Goal: Information Seeking & Learning: Learn about a topic

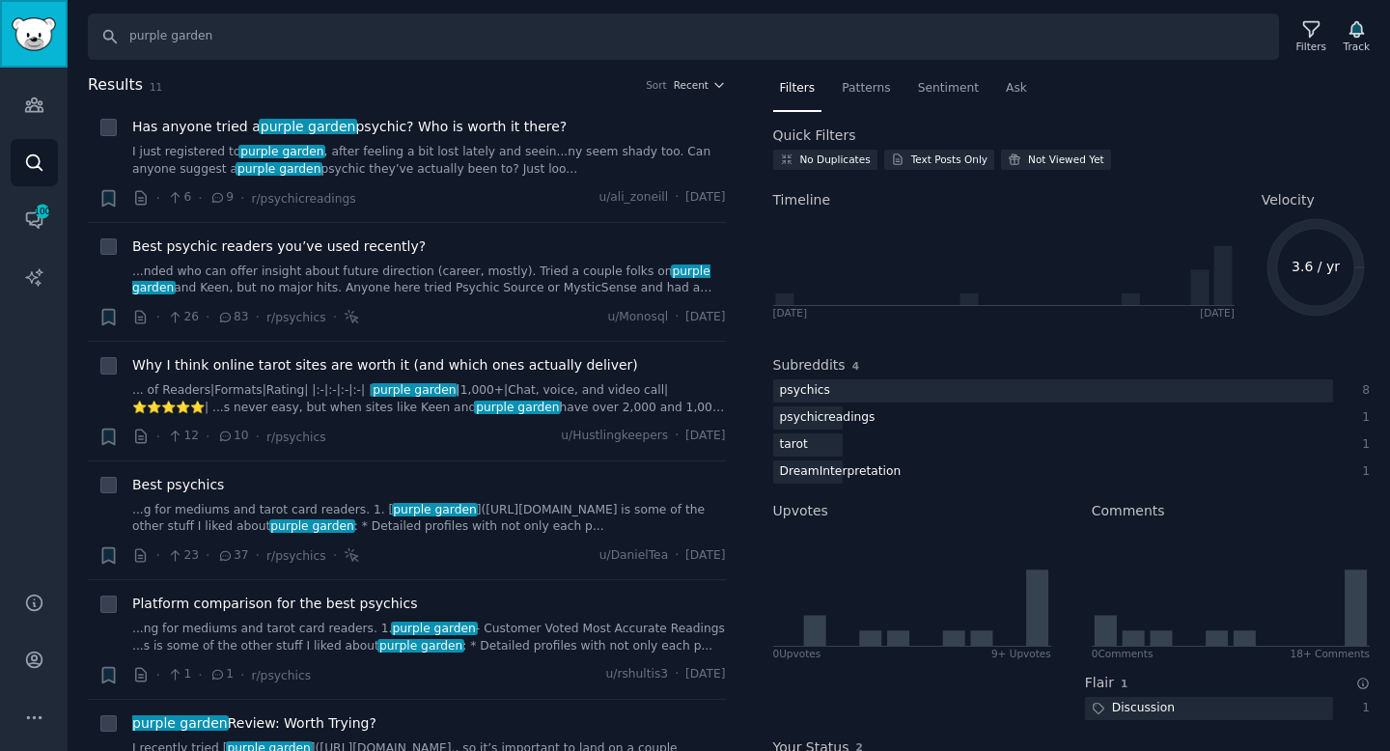
click at [26, 28] on img "Sidebar" at bounding box center [34, 34] width 44 height 34
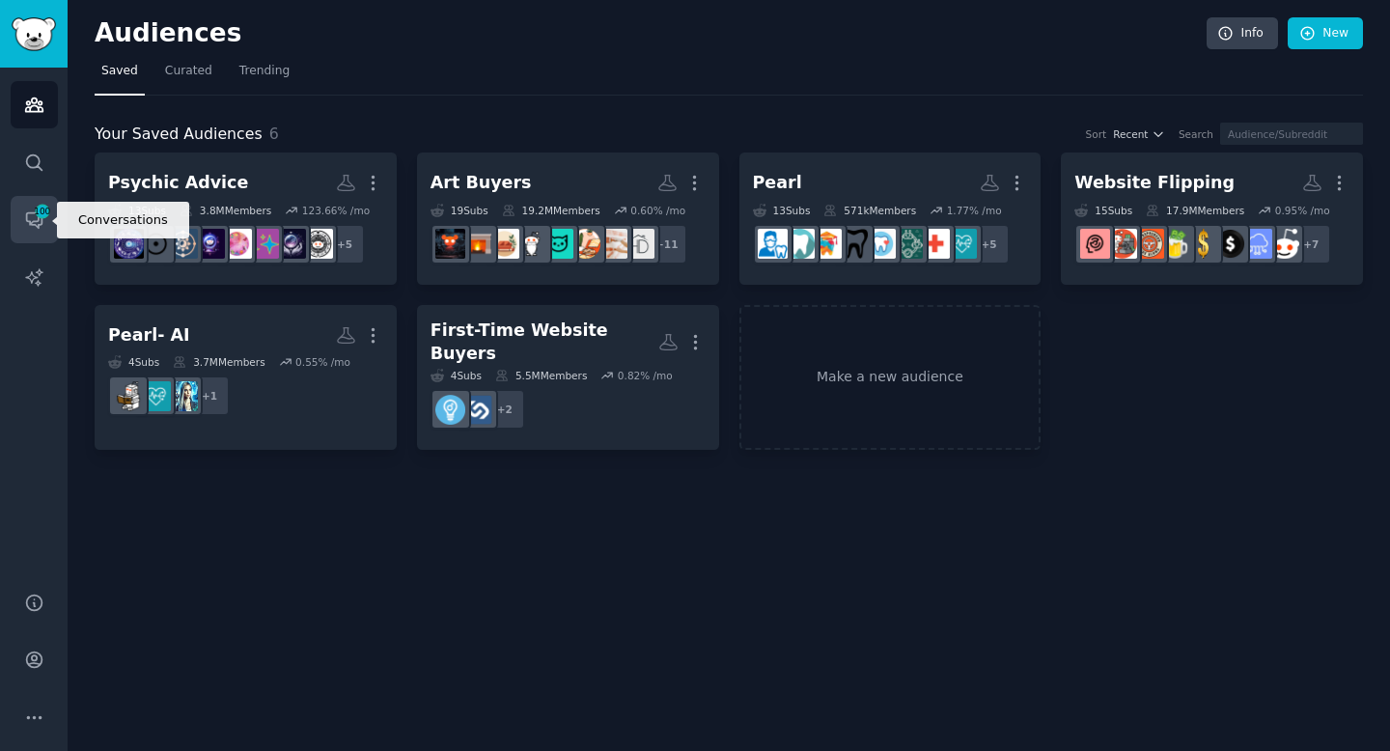
click at [40, 220] on icon "Sidebar" at bounding box center [34, 219] width 20 height 20
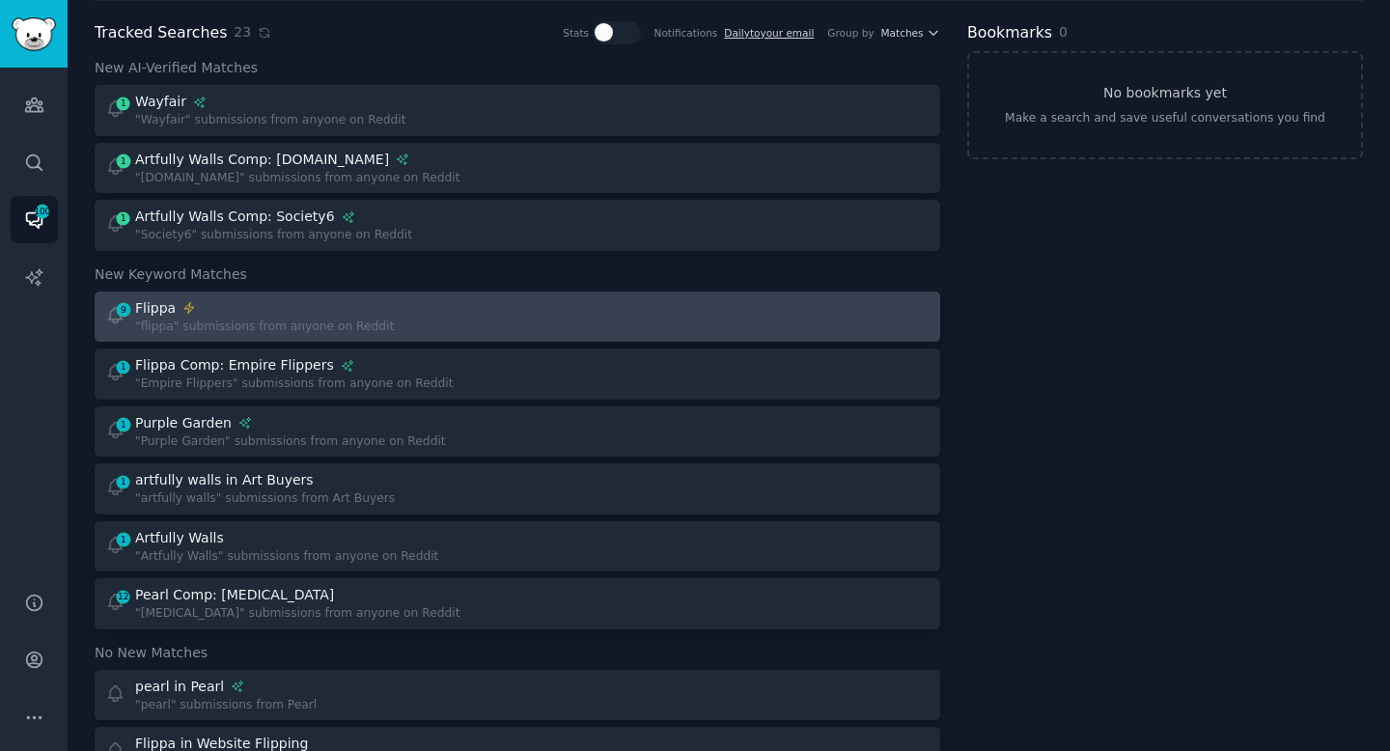
scroll to position [71, 0]
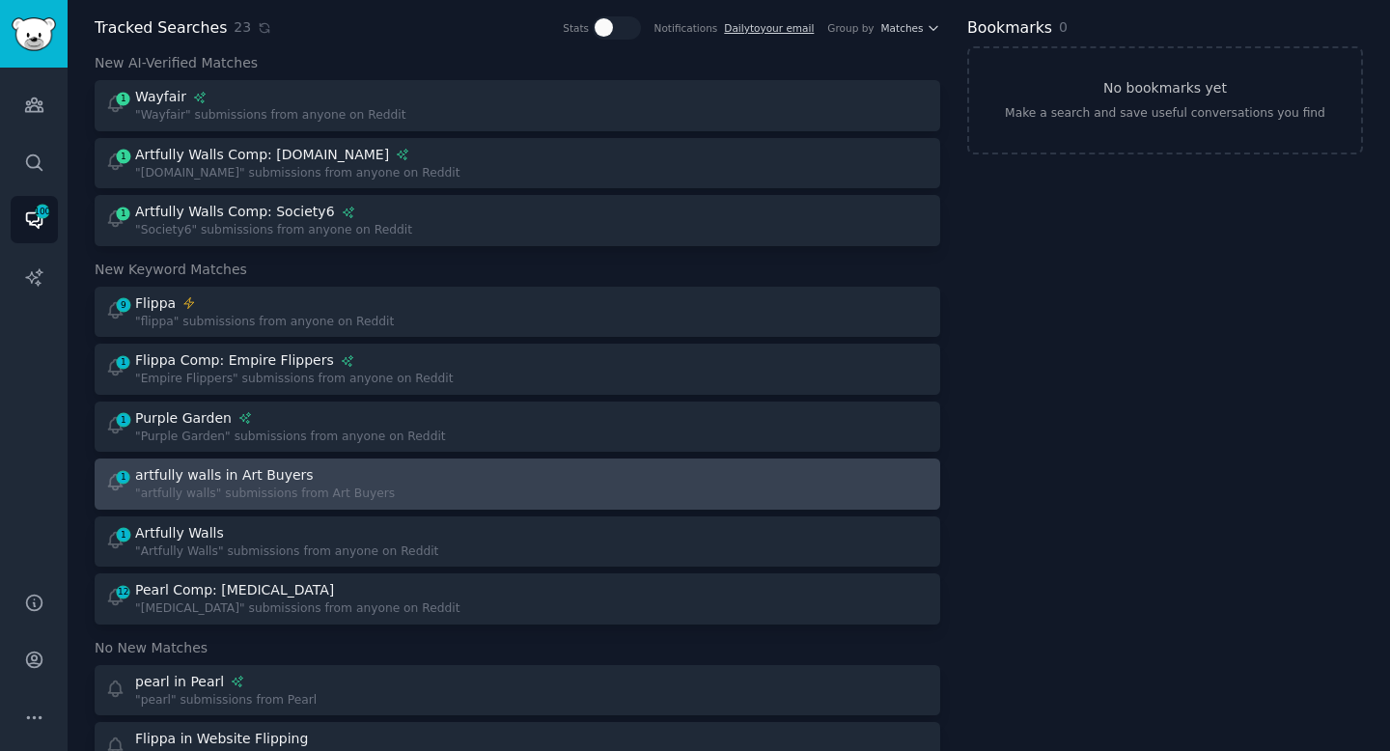
click at [372, 495] on div ""artfully walls" submissions from Art Buyers" at bounding box center [265, 493] width 260 height 17
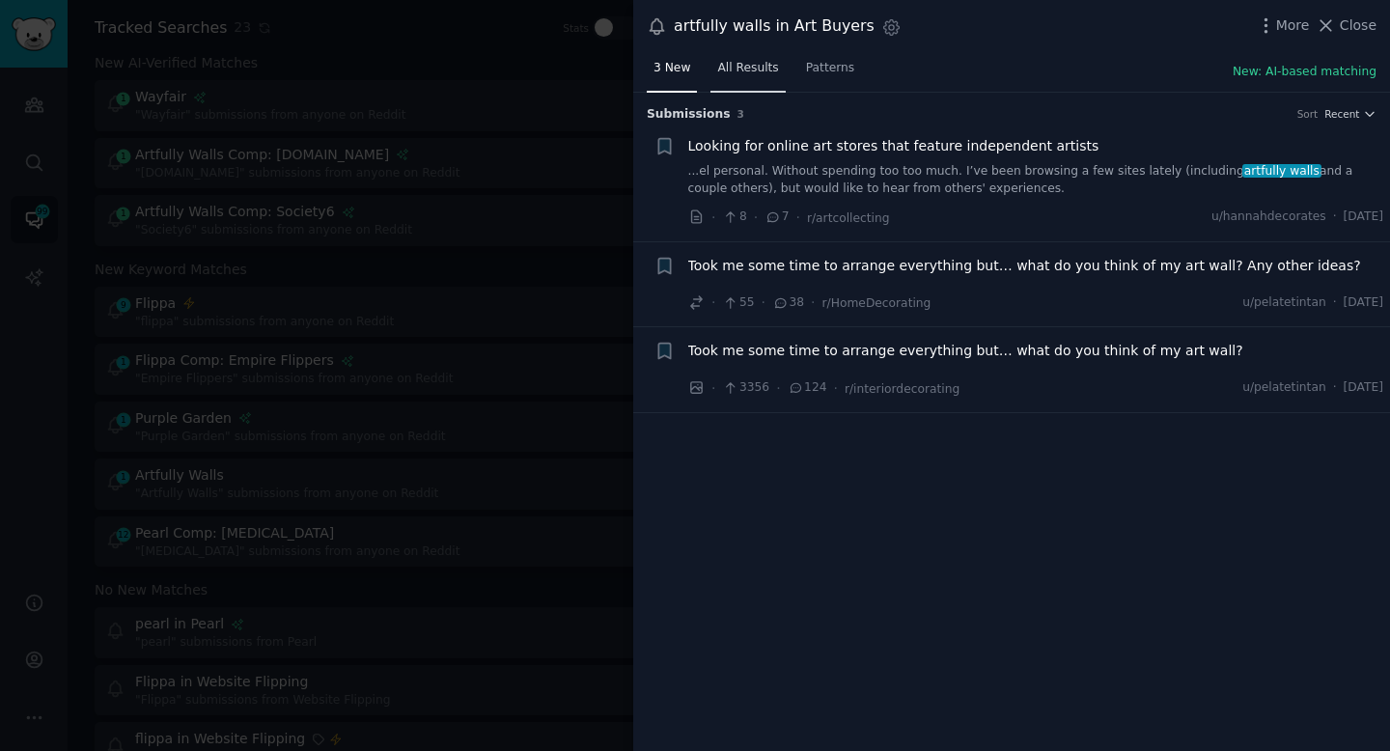
click at [734, 71] on span "All Results" at bounding box center [747, 68] width 61 height 17
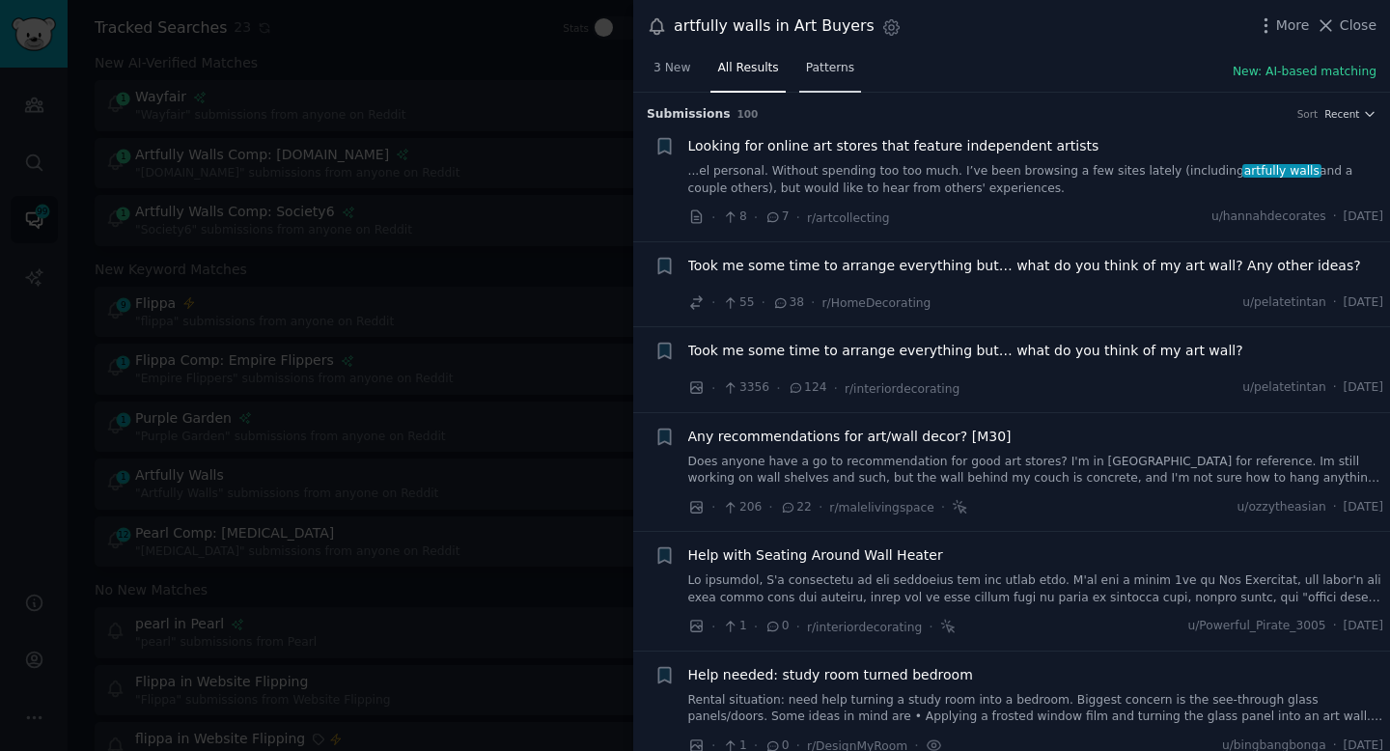
click at [828, 71] on span "Patterns" at bounding box center [830, 68] width 48 height 17
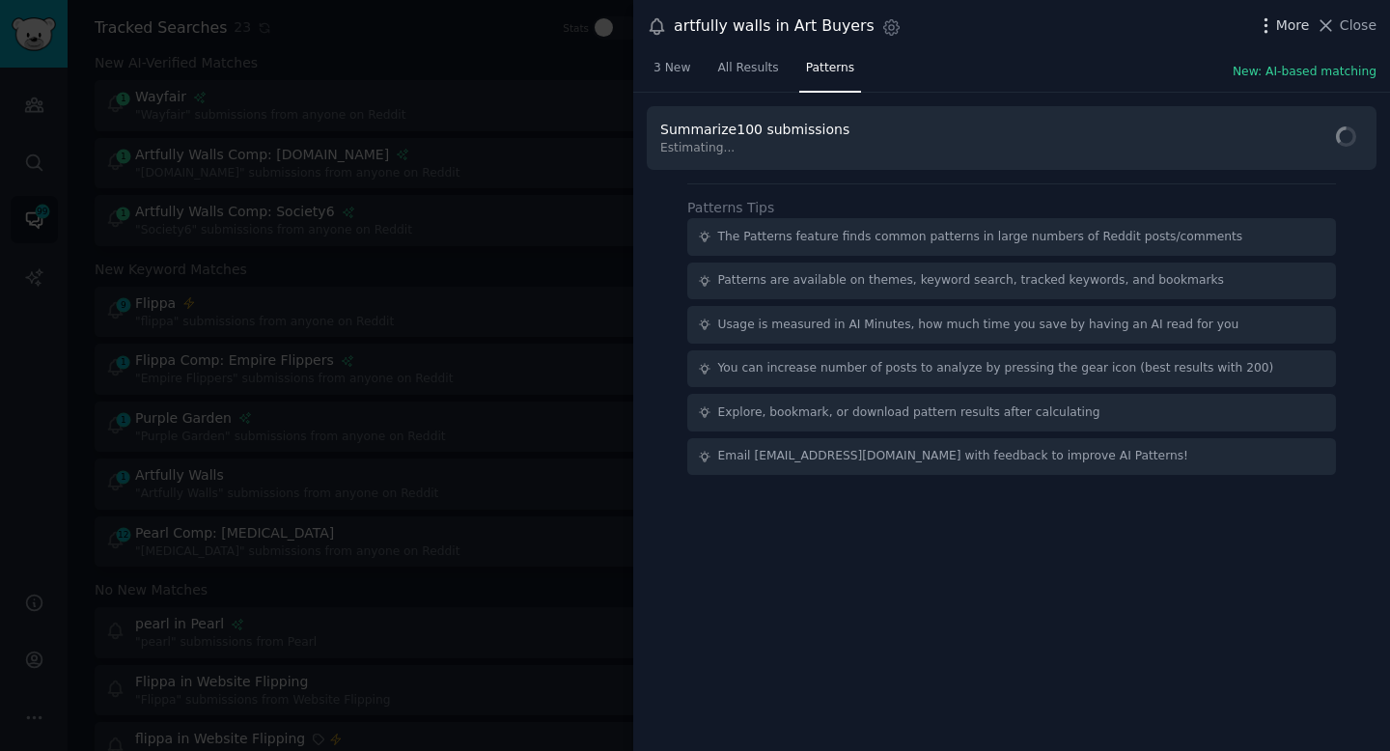
click at [1269, 29] on icon "button" at bounding box center [1266, 25] width 20 height 20
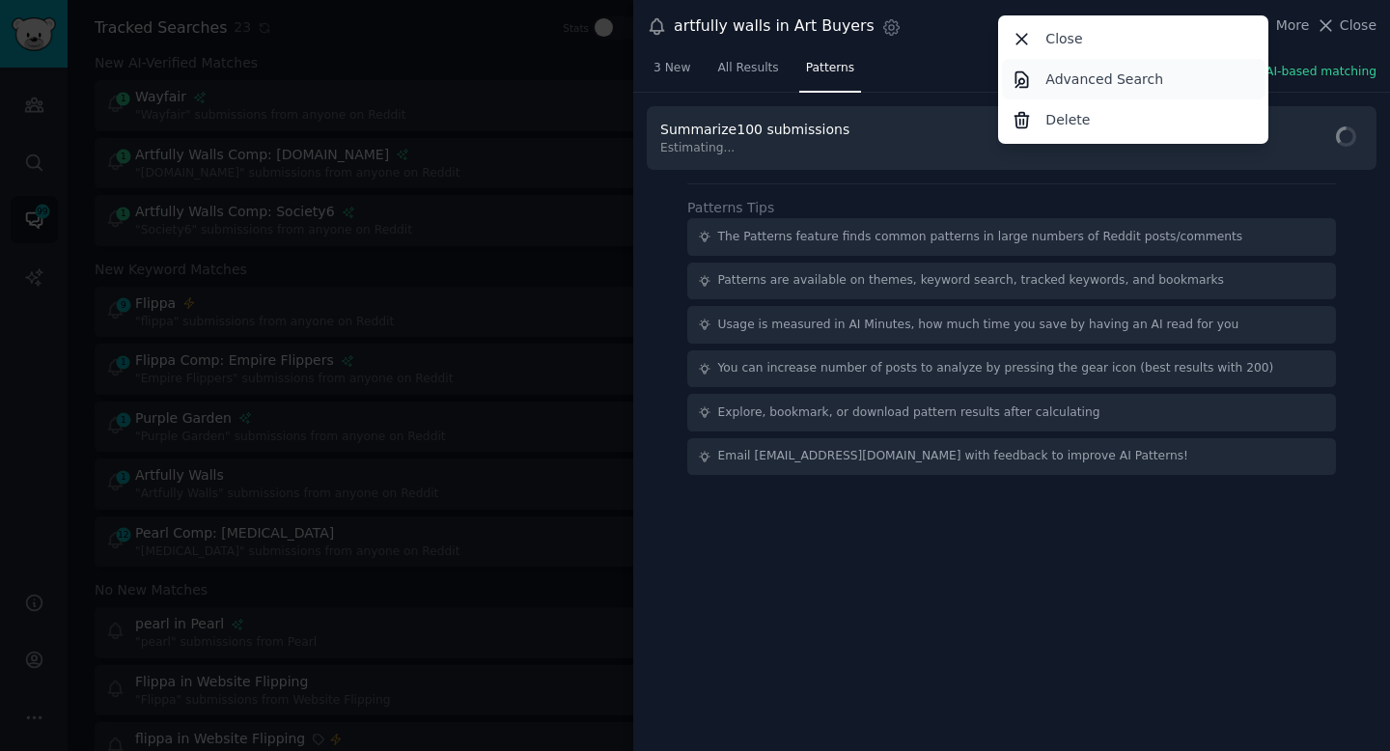
click at [1139, 78] on p "Advanced Search" at bounding box center [1104, 79] width 118 height 20
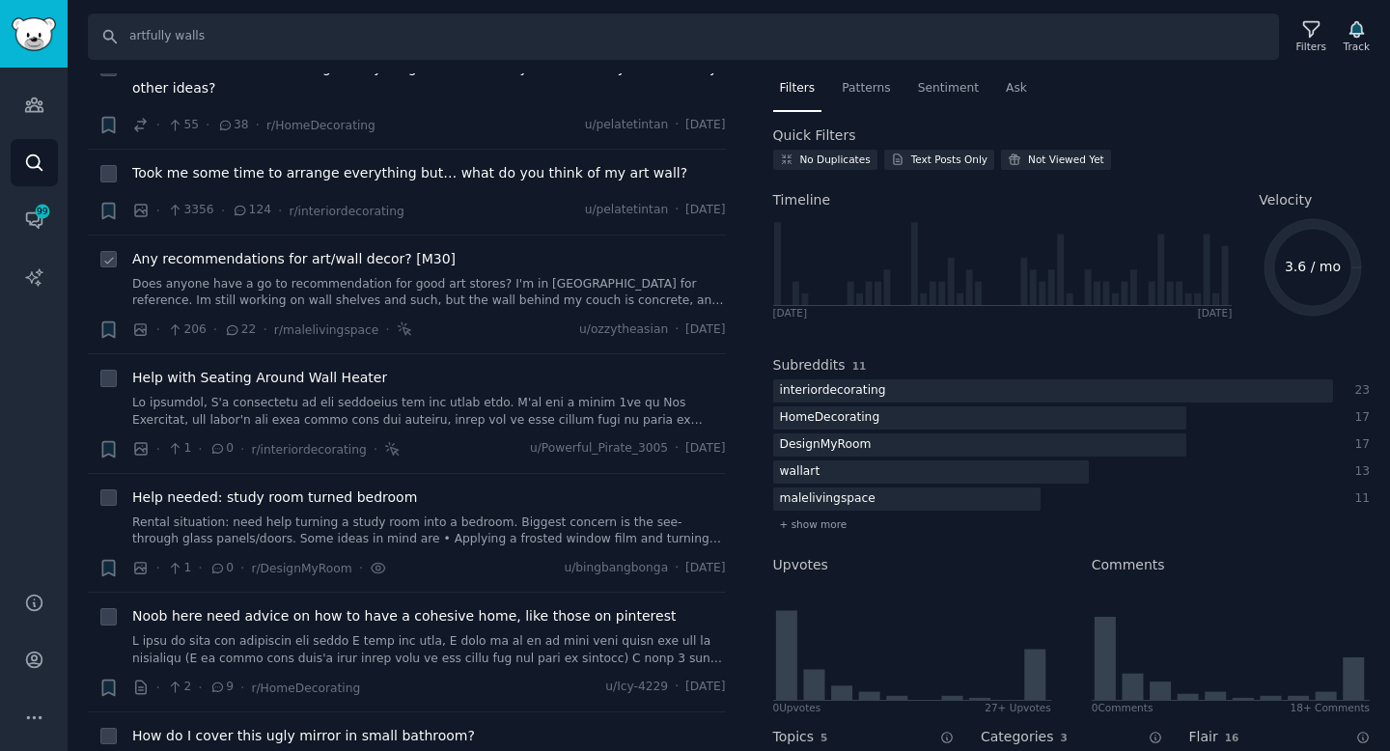
scroll to position [192, 0]
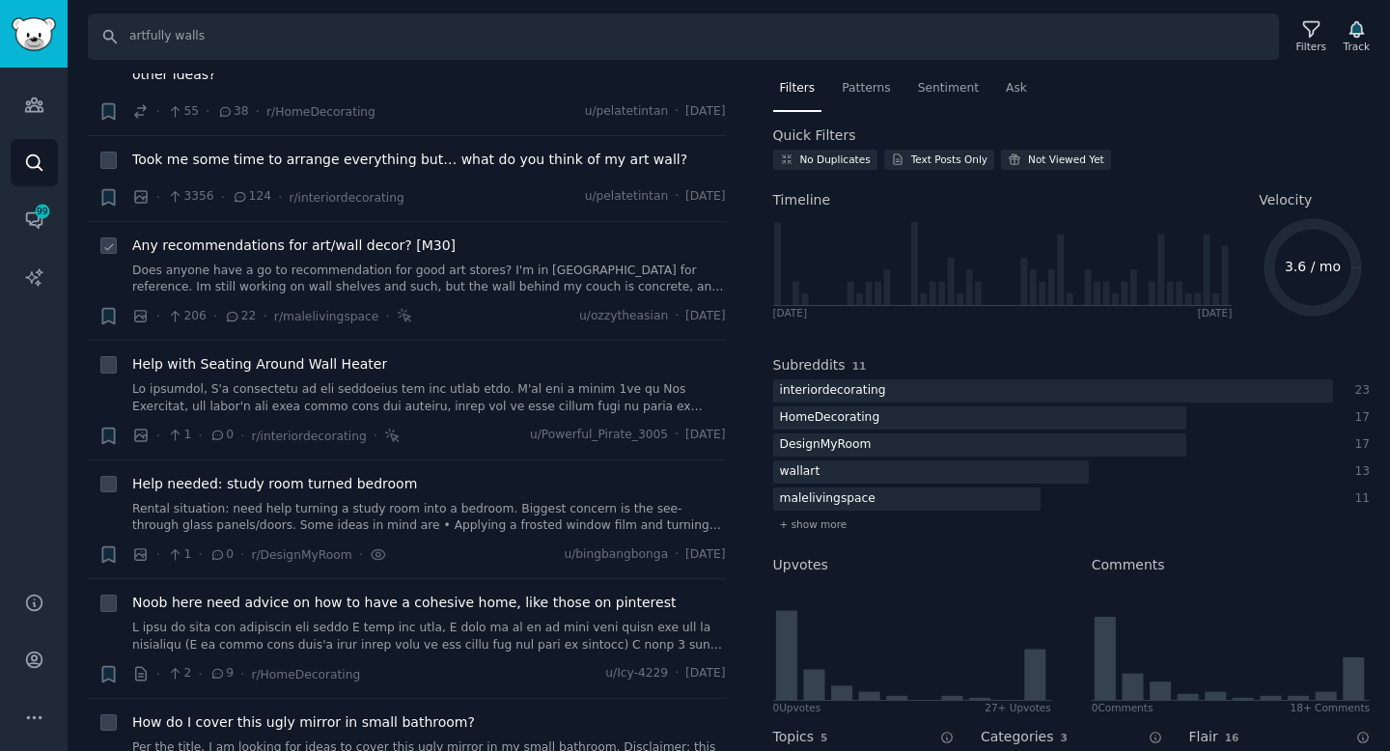
click at [394, 243] on span "Any recommendations for art/wall decor? [M30]" at bounding box center [293, 246] width 323 height 20
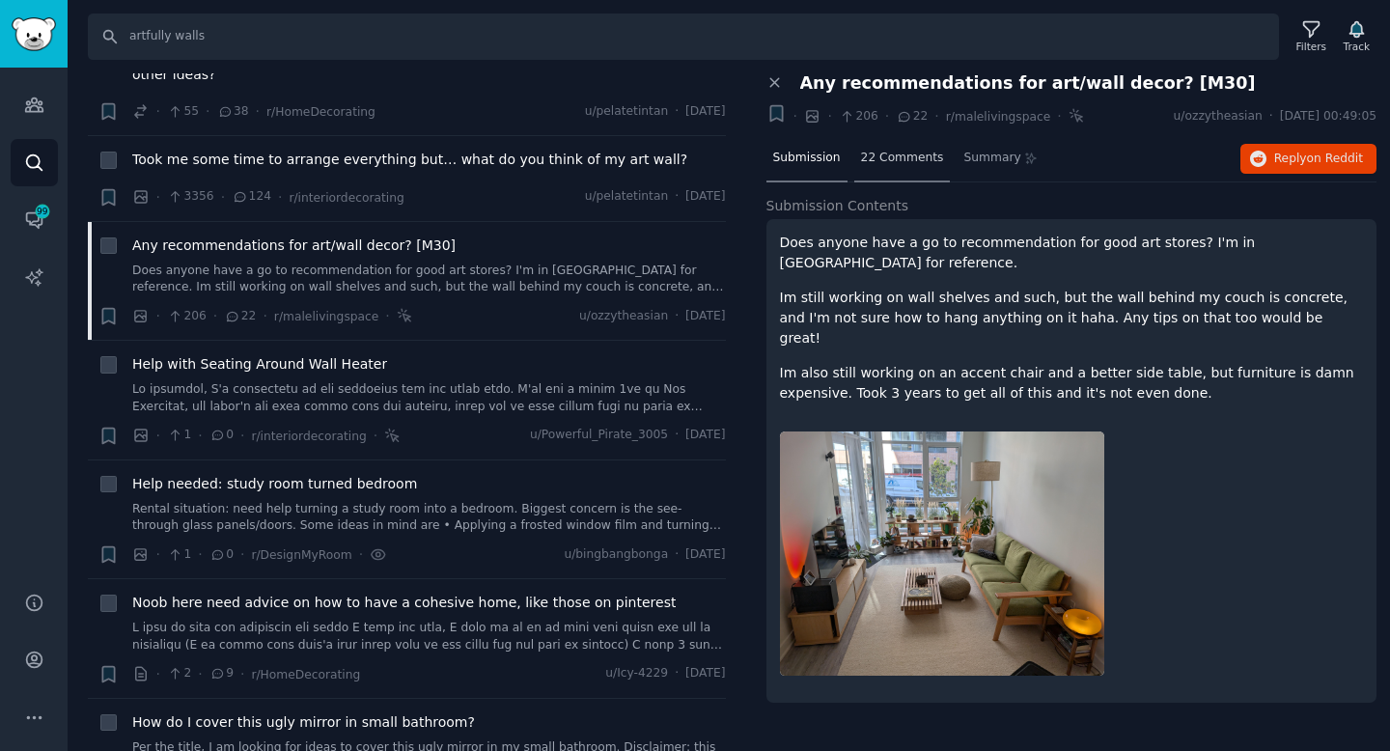
click at [910, 163] on span "22 Comments" at bounding box center [902, 158] width 83 height 17
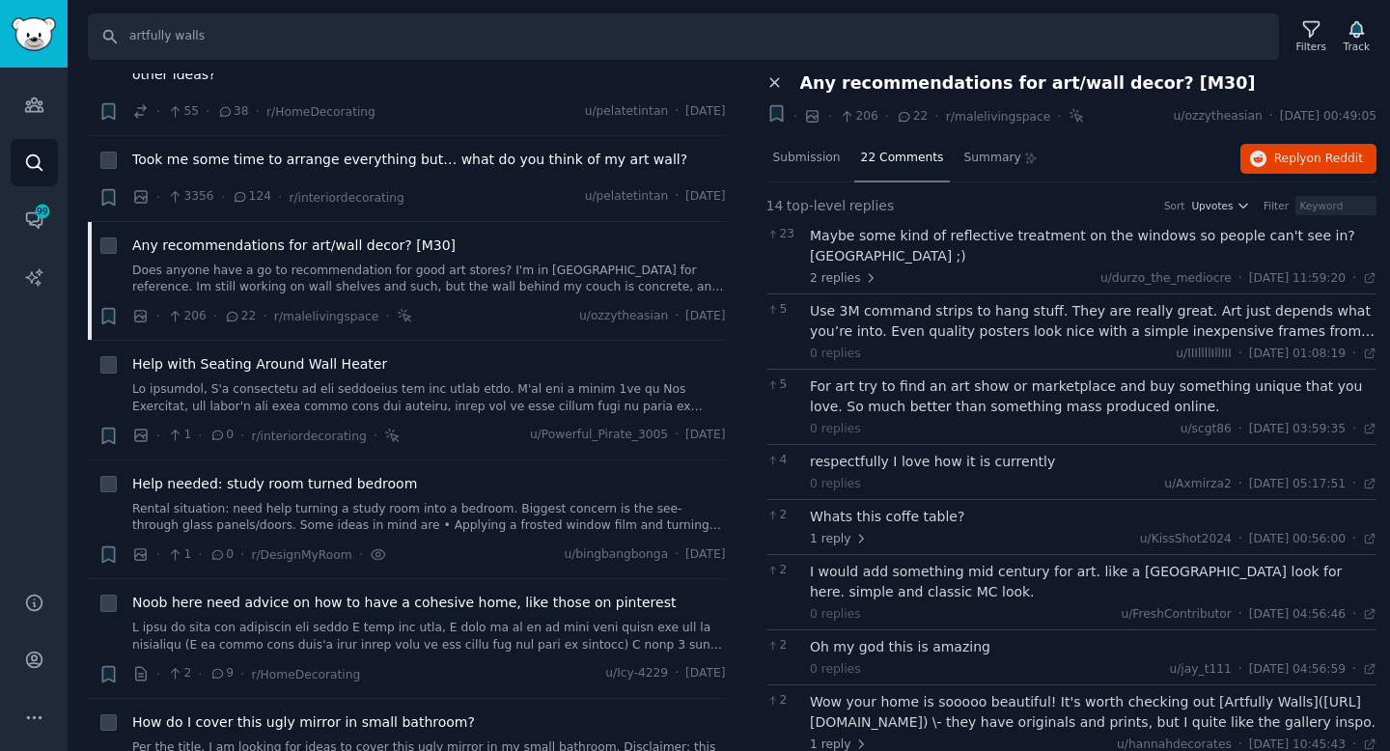
click at [776, 88] on icon at bounding box center [774, 82] width 17 height 17
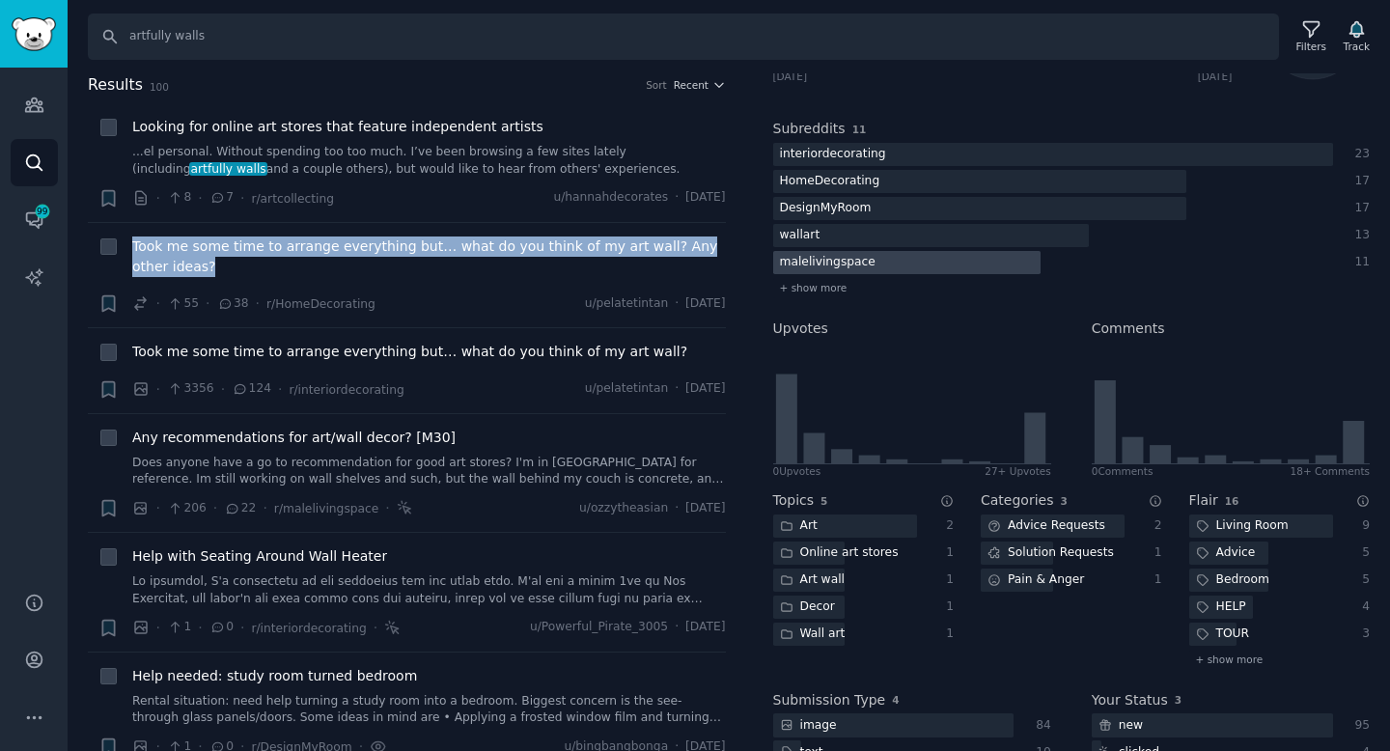
scroll to position [327, 0]
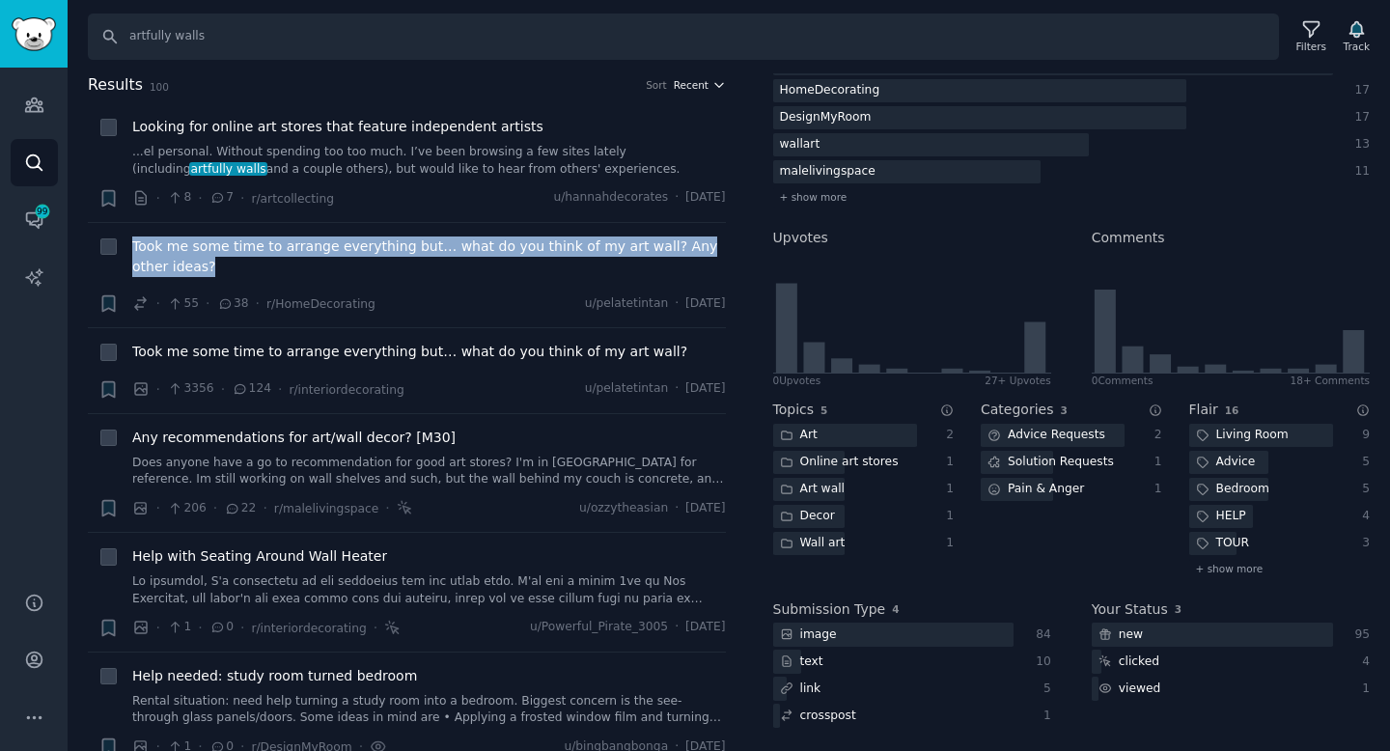
click at [719, 88] on icon "button" at bounding box center [719, 85] width 14 height 14
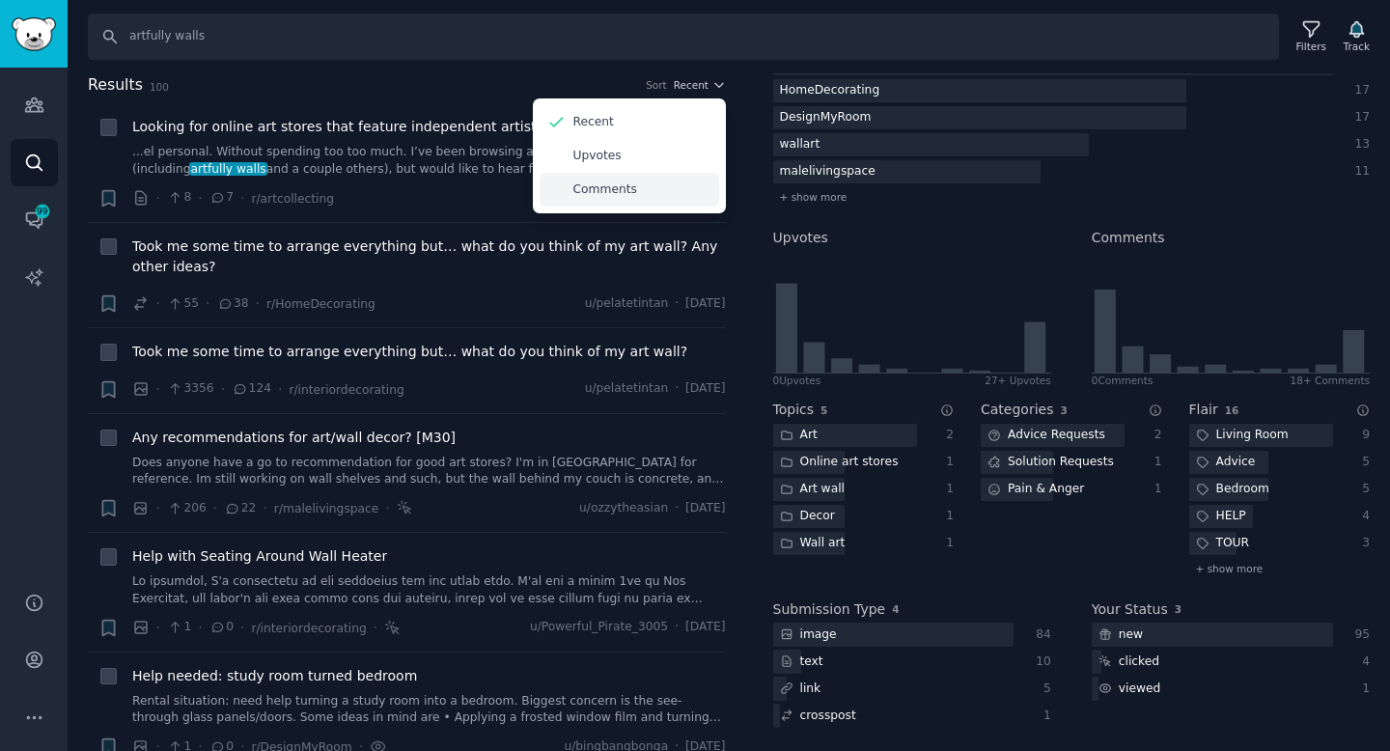
click at [632, 192] on div "Comments" at bounding box center [630, 190] width 180 height 34
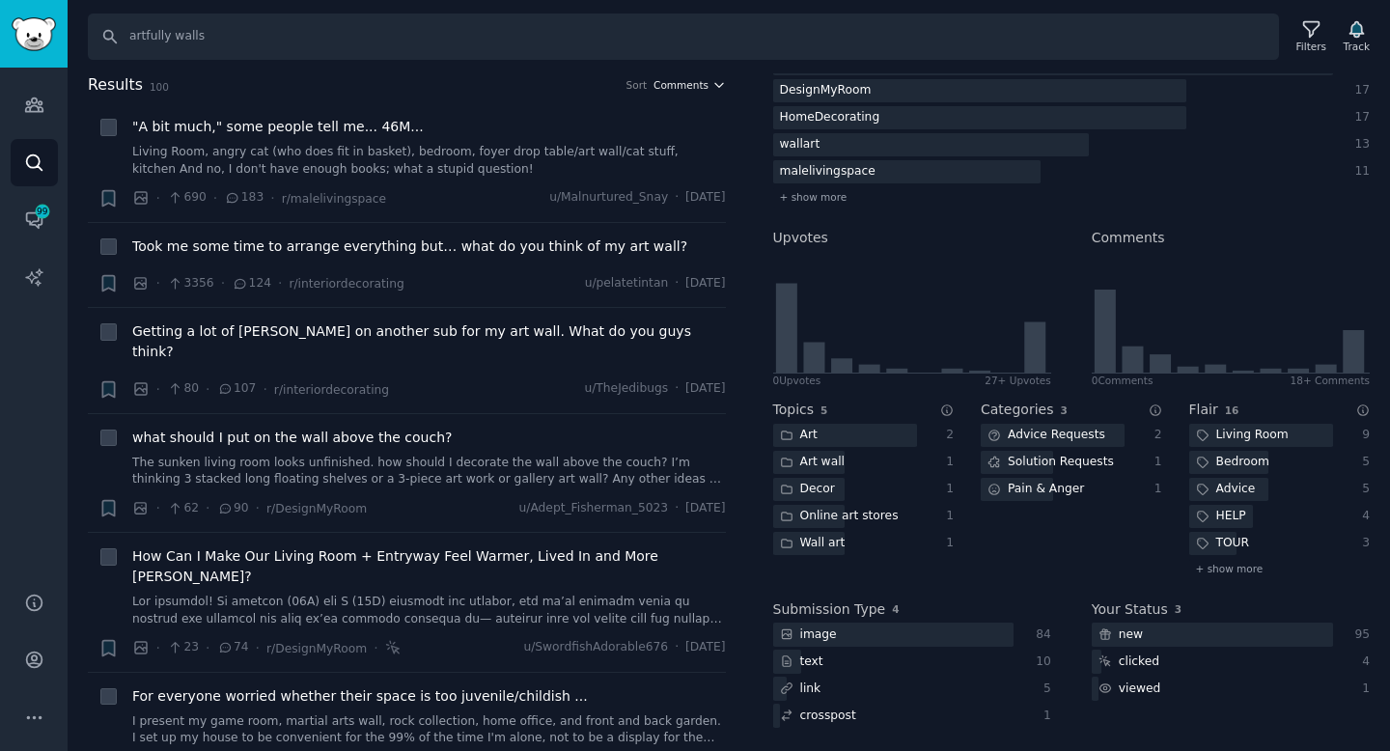
click at [713, 85] on icon "button" at bounding box center [719, 85] width 14 height 14
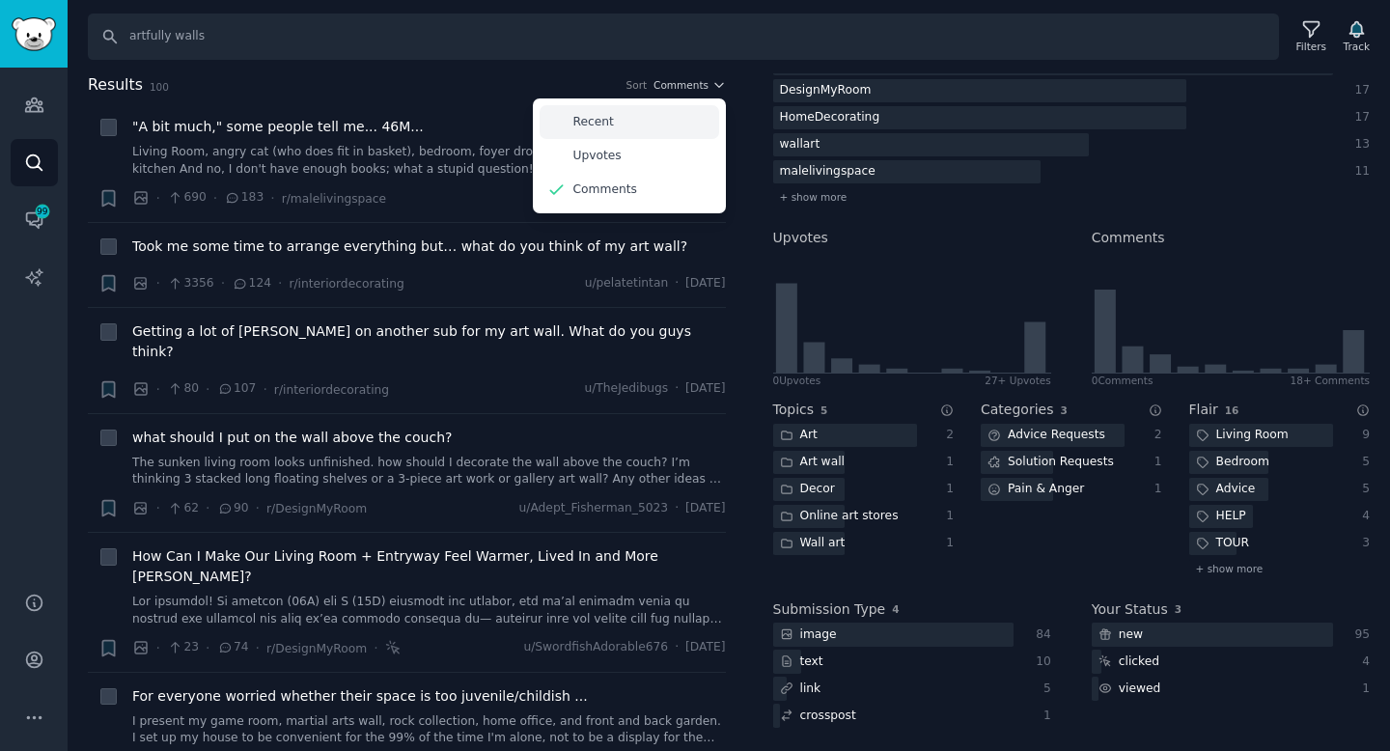
click at [654, 114] on div "Recent" at bounding box center [630, 122] width 180 height 34
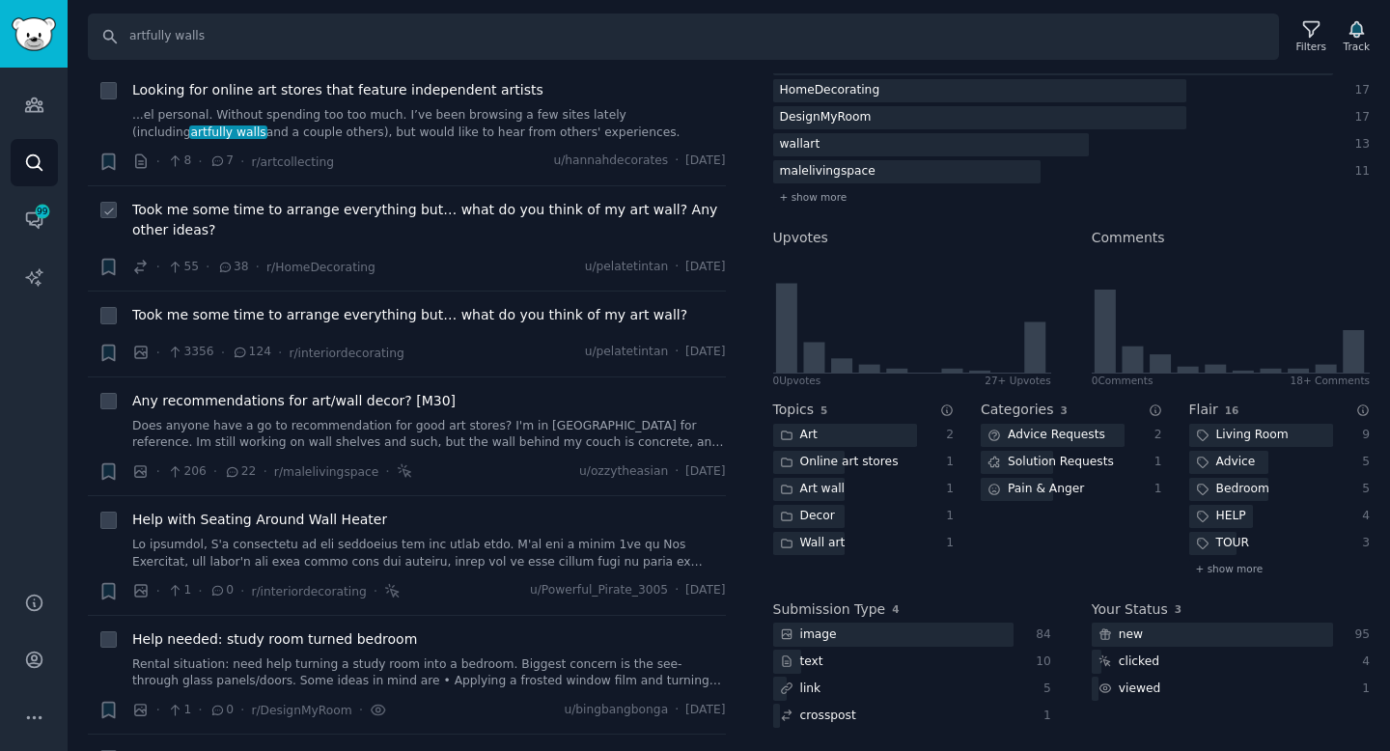
scroll to position [0, 0]
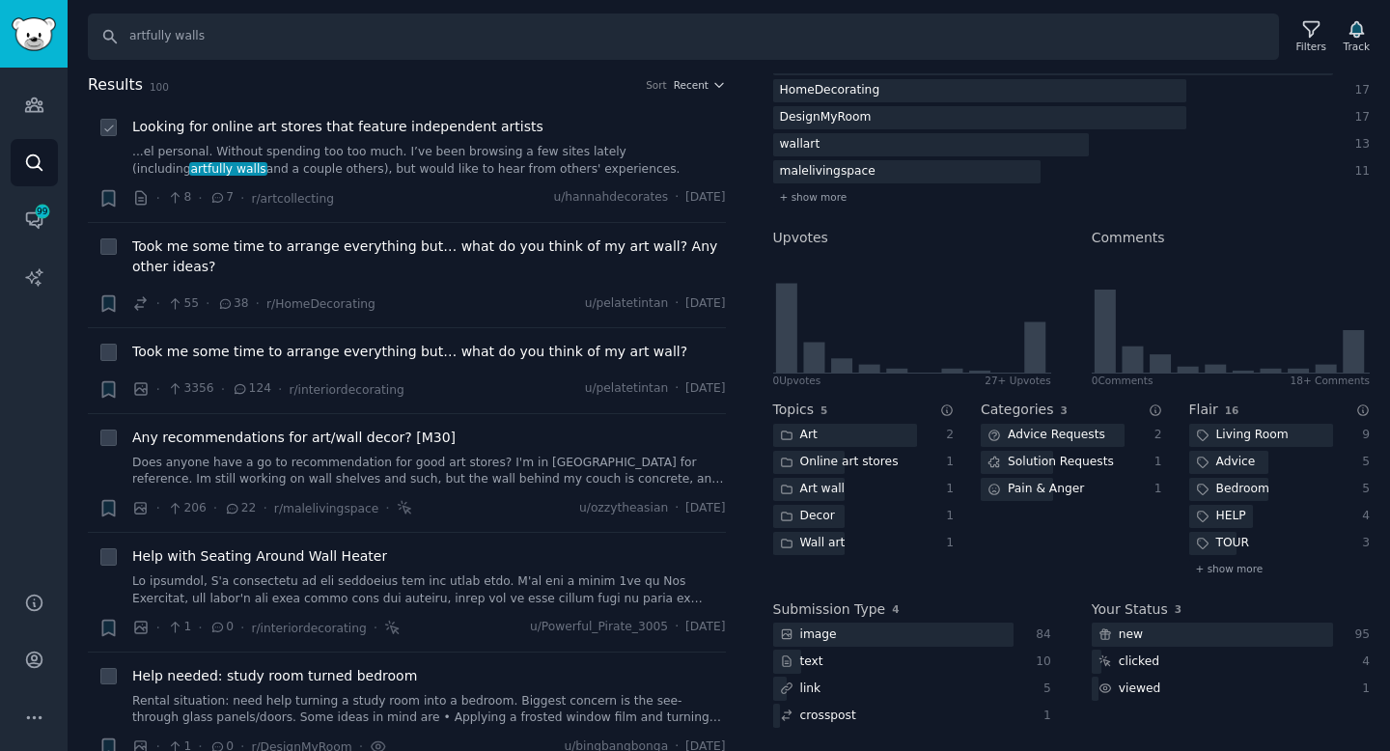
click at [395, 195] on div "· 8 · 7 · r/artcollecting u/hannahdecorates · Sun 05/10/2025" at bounding box center [429, 198] width 594 height 20
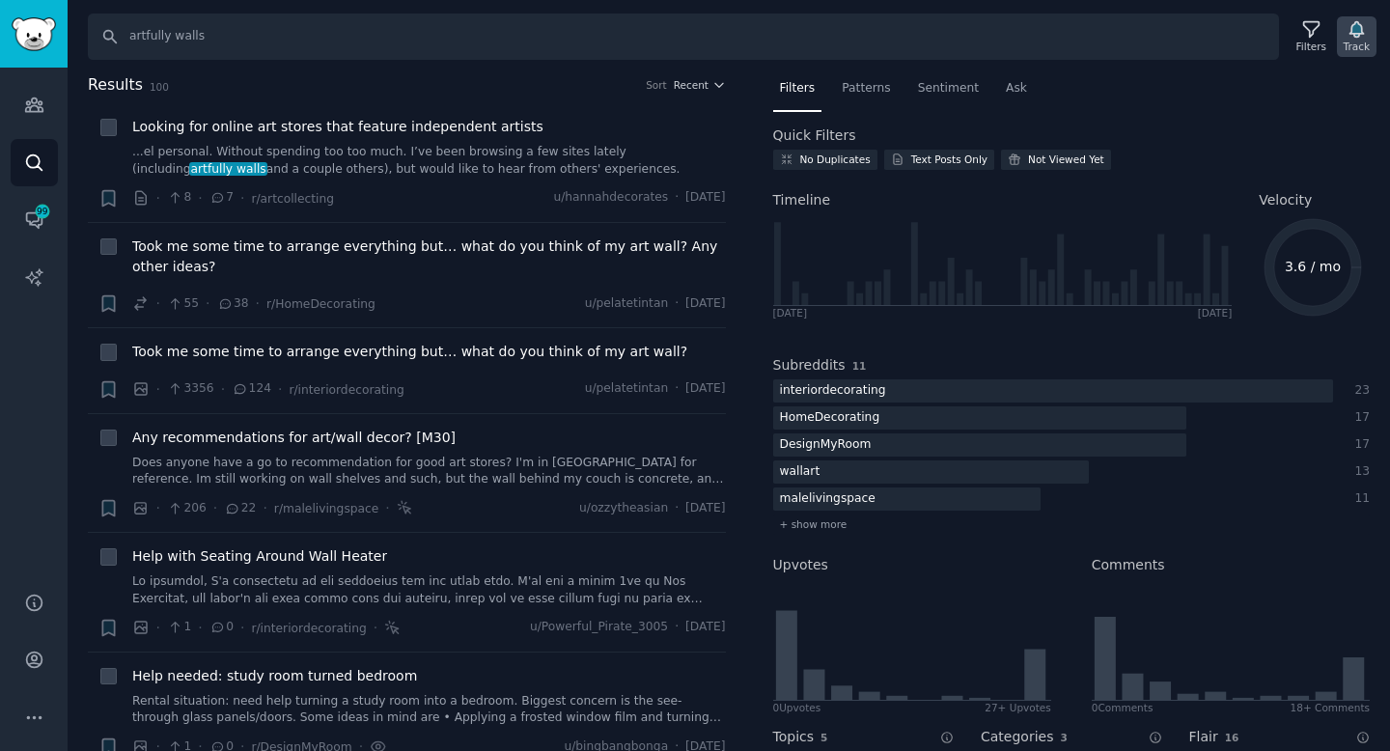
click at [1356, 40] on div "Track" at bounding box center [1357, 47] width 26 height 14
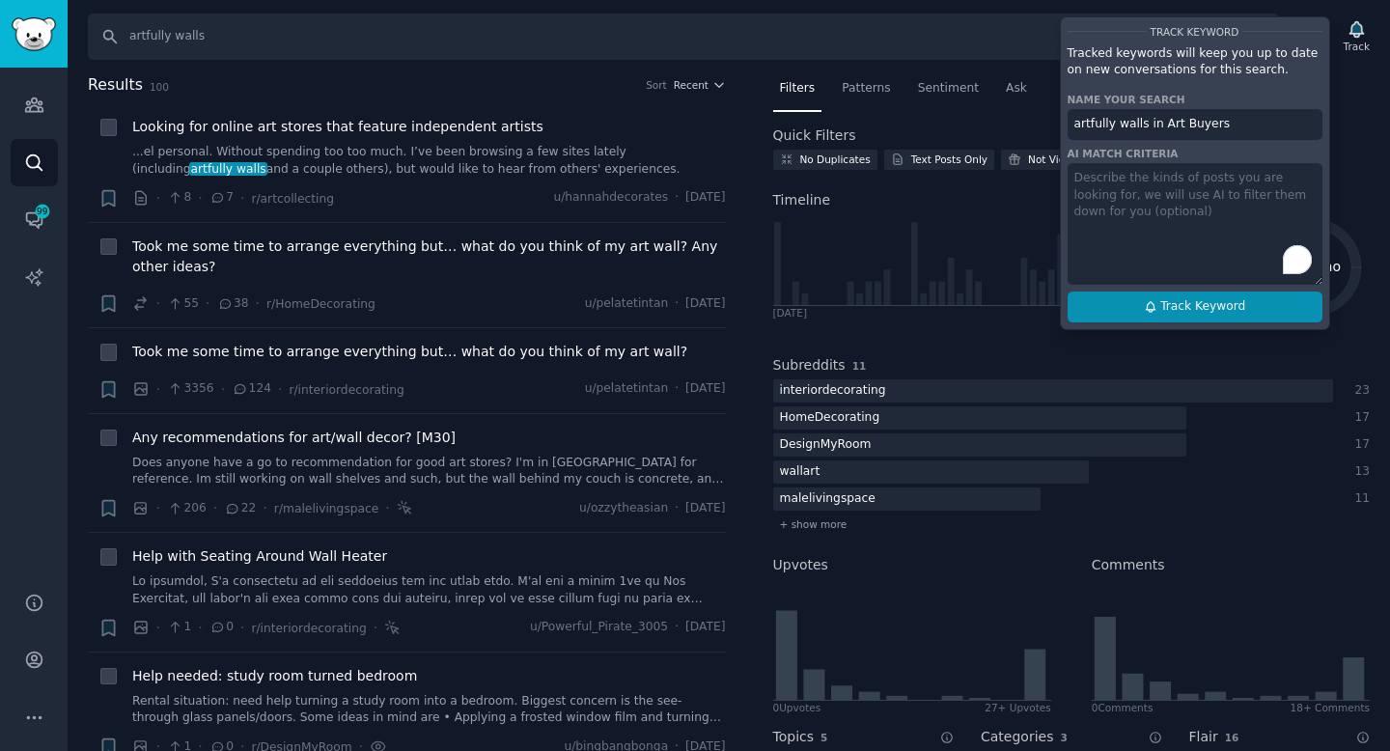
click at [1187, 310] on span "Track Keyword" at bounding box center [1202, 306] width 85 height 17
type input "artfully walls in Art Buyers"
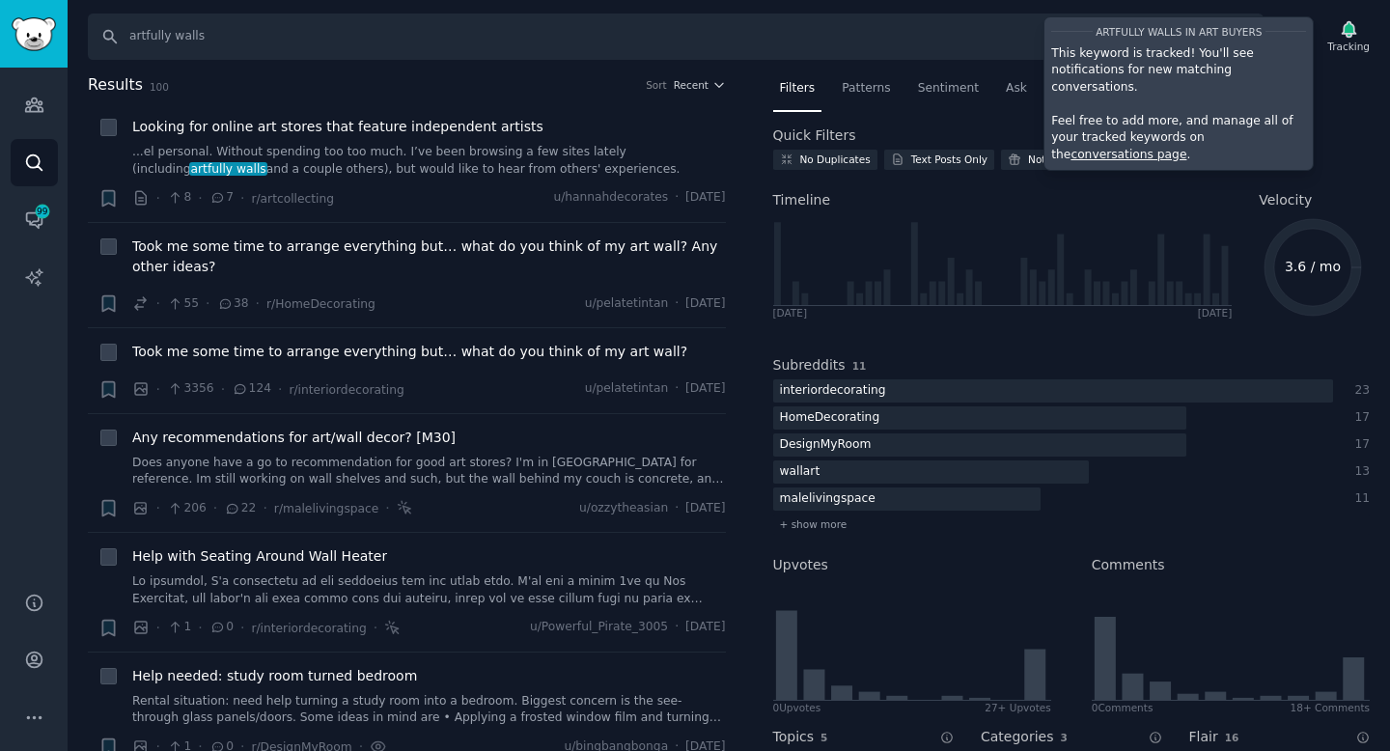
click at [1325, 112] on div "Filters Patterns Sentiment Ask Quick Filters No Duplicates Text Posts Only Not …" at bounding box center [1071, 576] width 597 height 1006
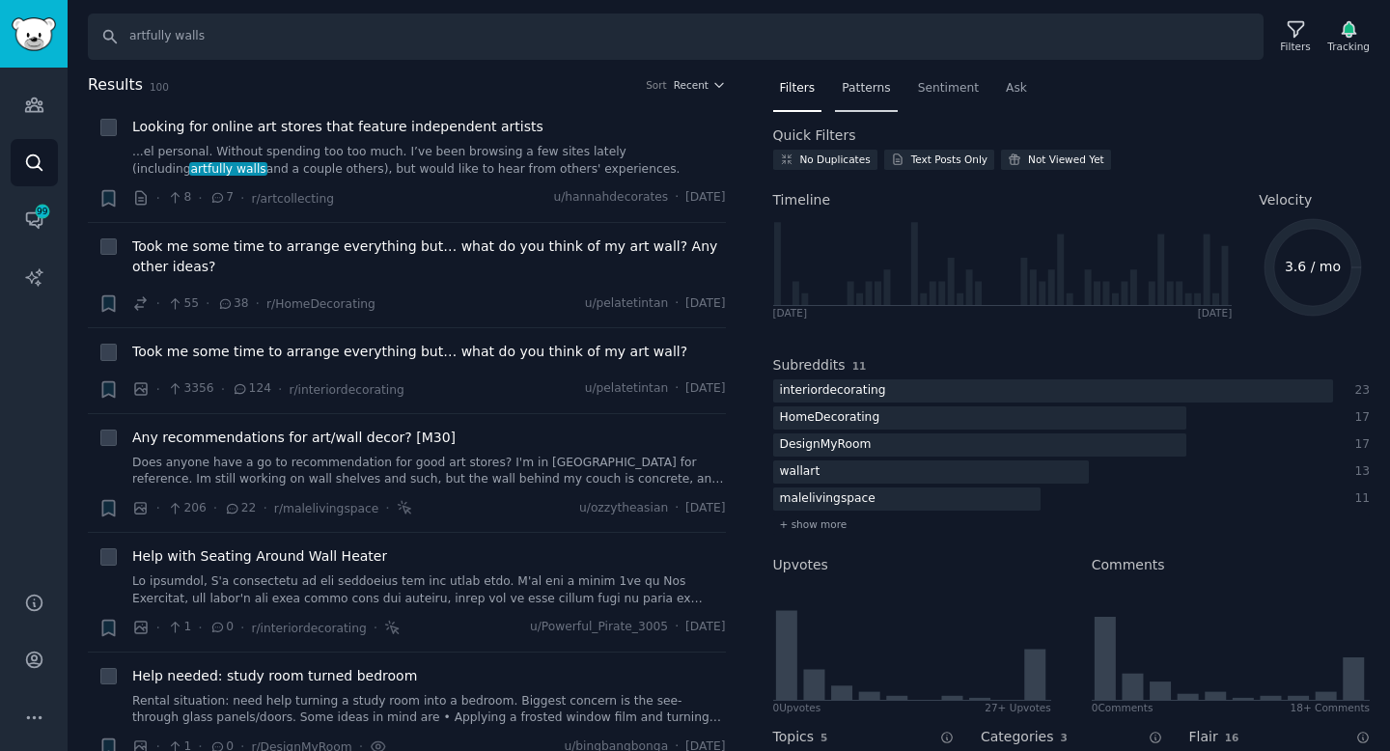
click at [865, 93] on span "Patterns" at bounding box center [866, 88] width 48 height 17
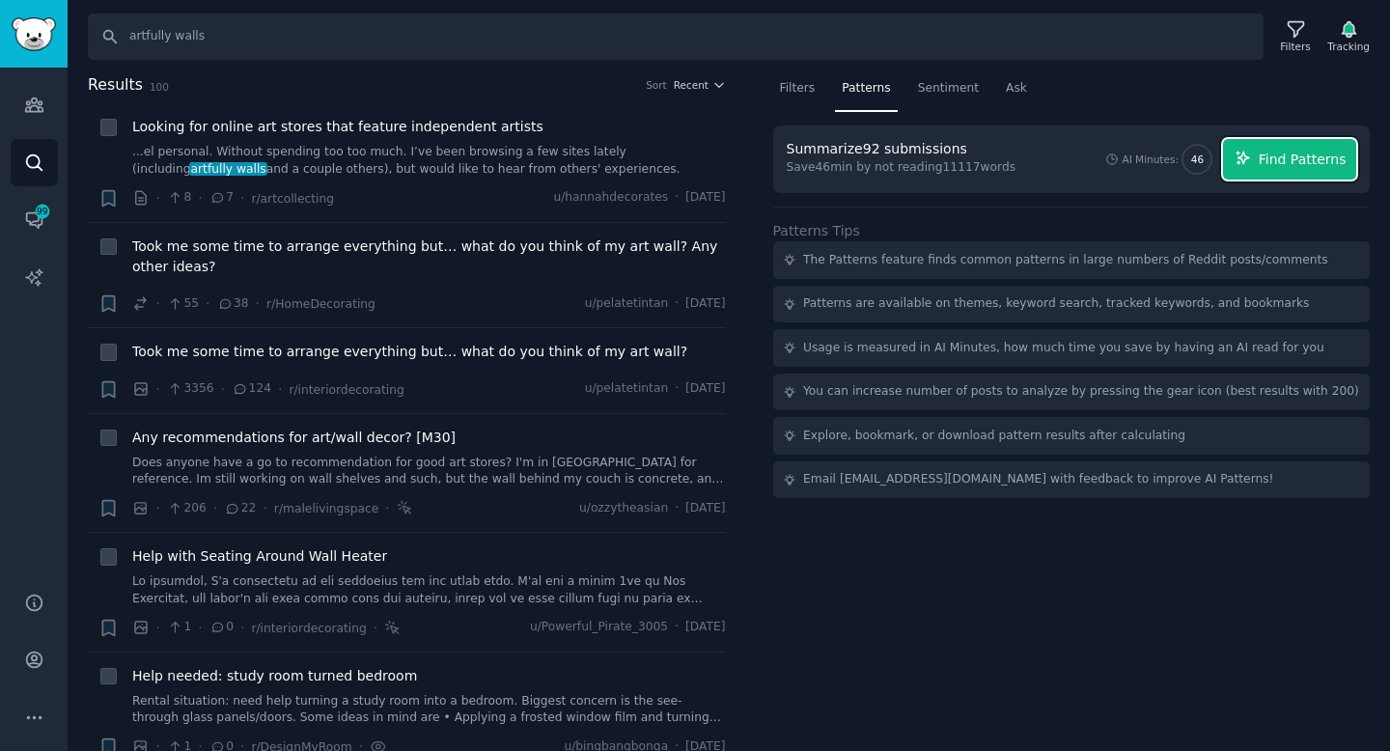
click at [1291, 162] on span "Find Patterns" at bounding box center [1303, 160] width 88 height 20
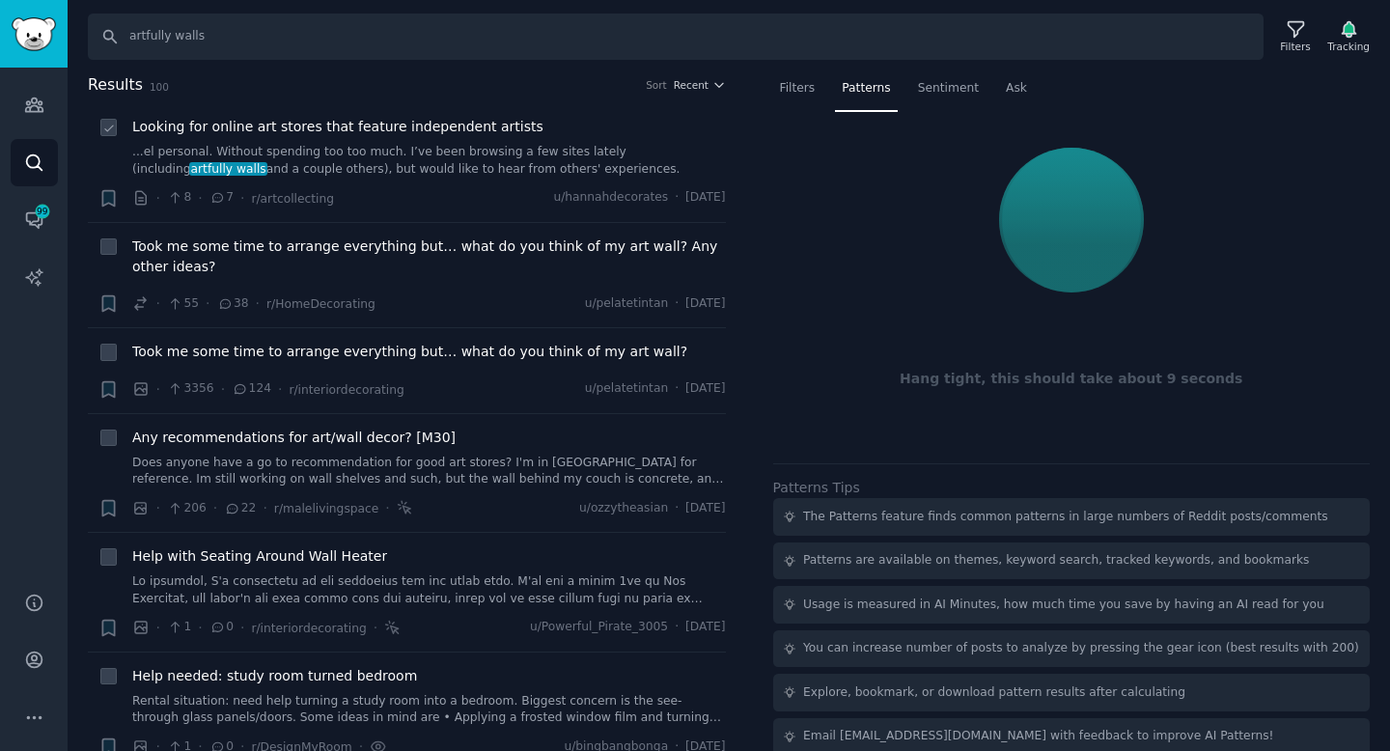
click at [118, 131] on div at bounding box center [108, 127] width 20 height 20
click at [110, 127] on icon at bounding box center [108, 128] width 8 height 6
checkbox input "true"
click at [106, 259] on div "+" at bounding box center [108, 275] width 20 height 78
click at [106, 352] on icon at bounding box center [109, 353] width 14 height 14
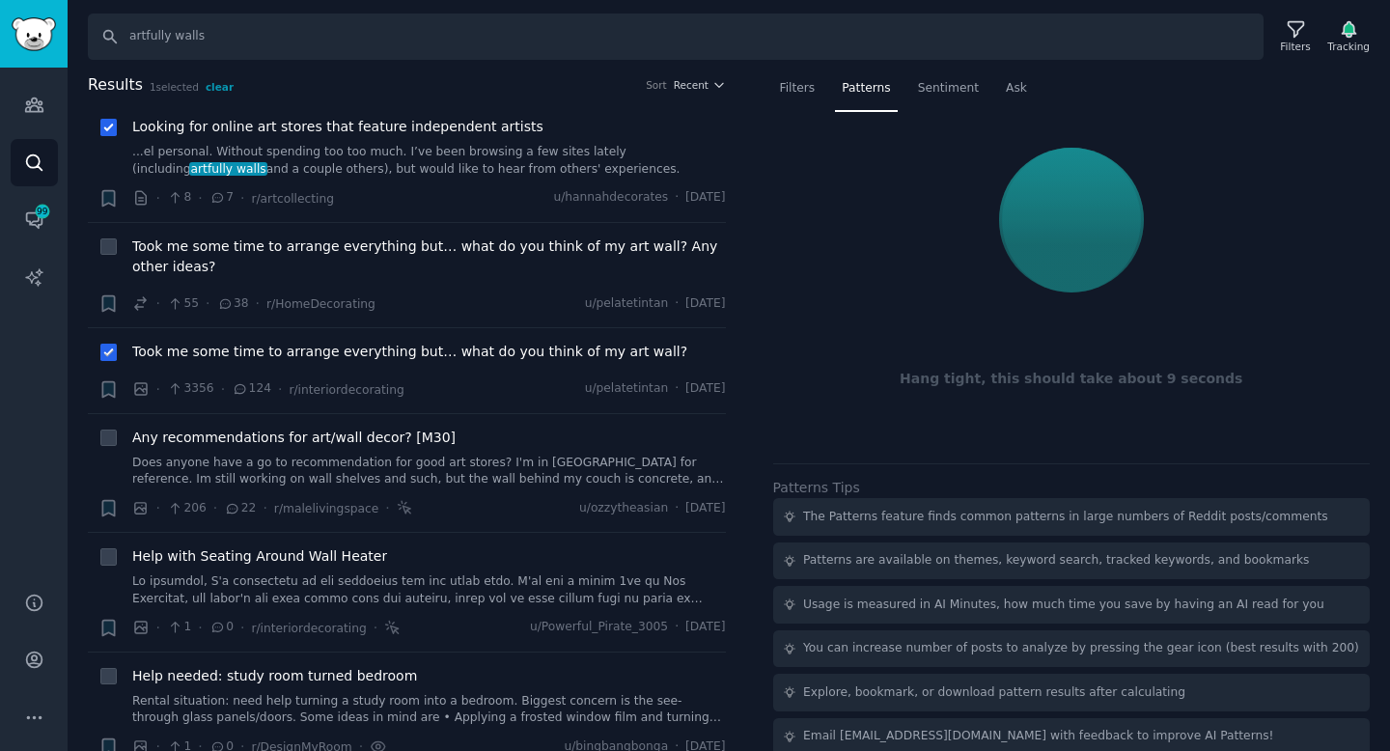
checkbox input "true"
click at [106, 258] on div "Bookmark this conversation +" at bounding box center [108, 275] width 20 height 78
click at [109, 445] on icon at bounding box center [109, 439] width 14 height 14
checkbox input "true"
click at [107, 538] on li "+ Help with Seating Around Wall Heater · 1 · 0 · r/interiordecorating · u/Power…" at bounding box center [407, 592] width 638 height 119
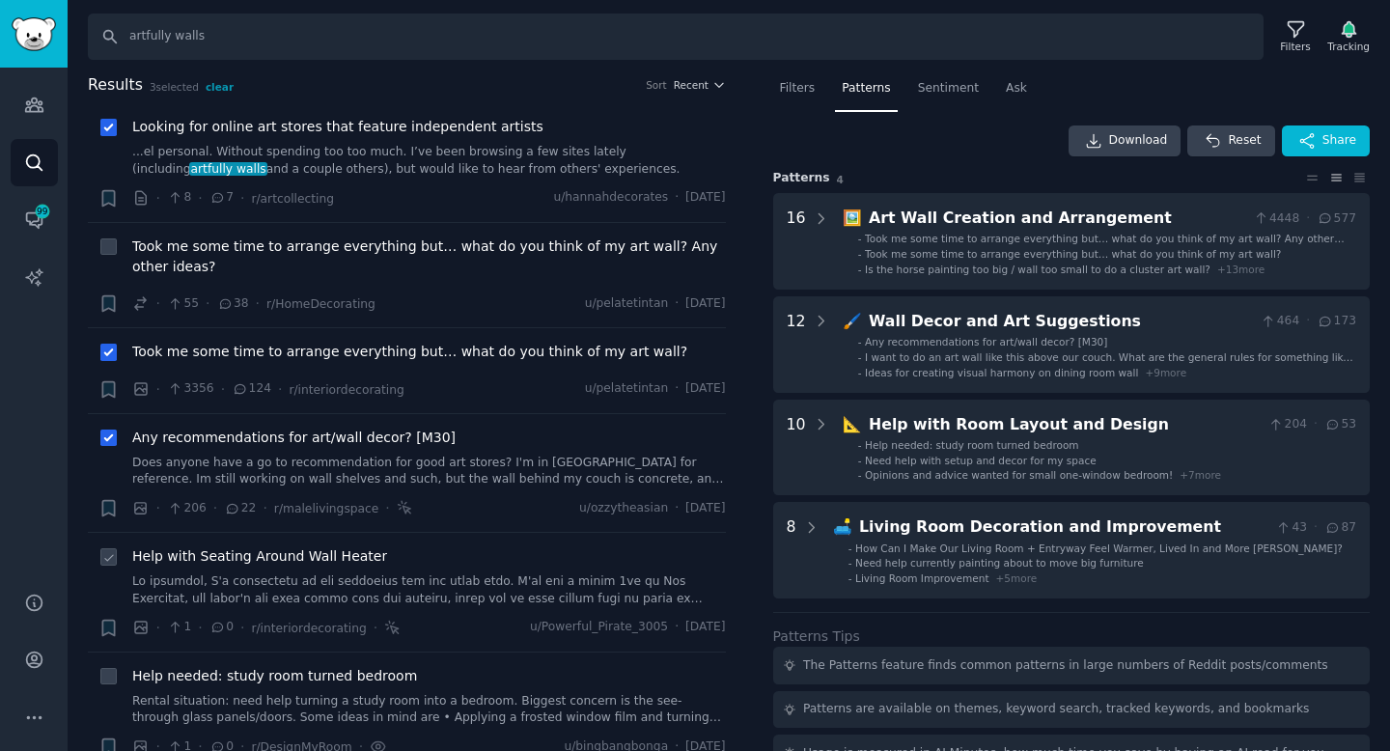
click at [110, 548] on div at bounding box center [108, 556] width 20 height 20
click at [114, 252] on icon at bounding box center [109, 248] width 14 height 14
checkbox input "true"
click at [516, 42] on input "artfully walls" at bounding box center [676, 37] width 1176 height 46
click at [956, 94] on span "Sentiment" at bounding box center [948, 88] width 61 height 17
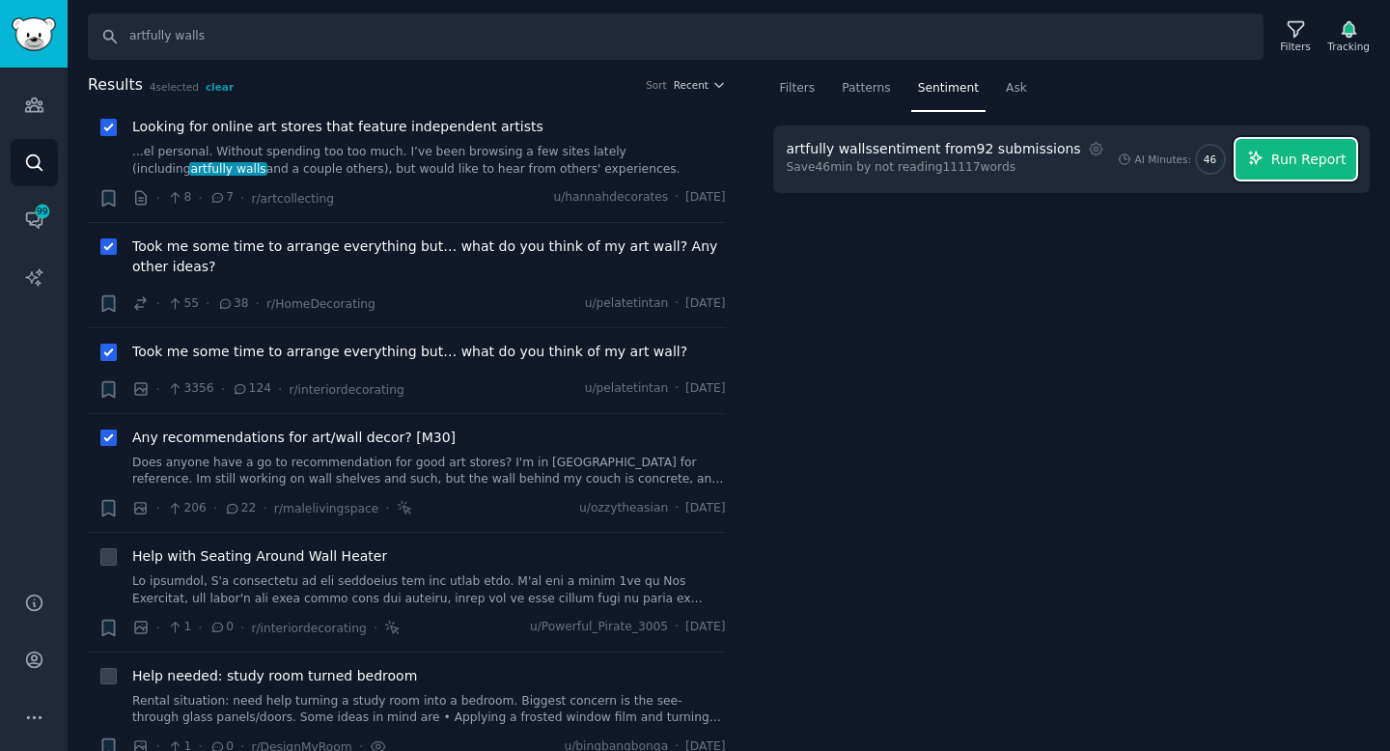
click at [1297, 157] on span "Run Report" at bounding box center [1308, 160] width 75 height 20
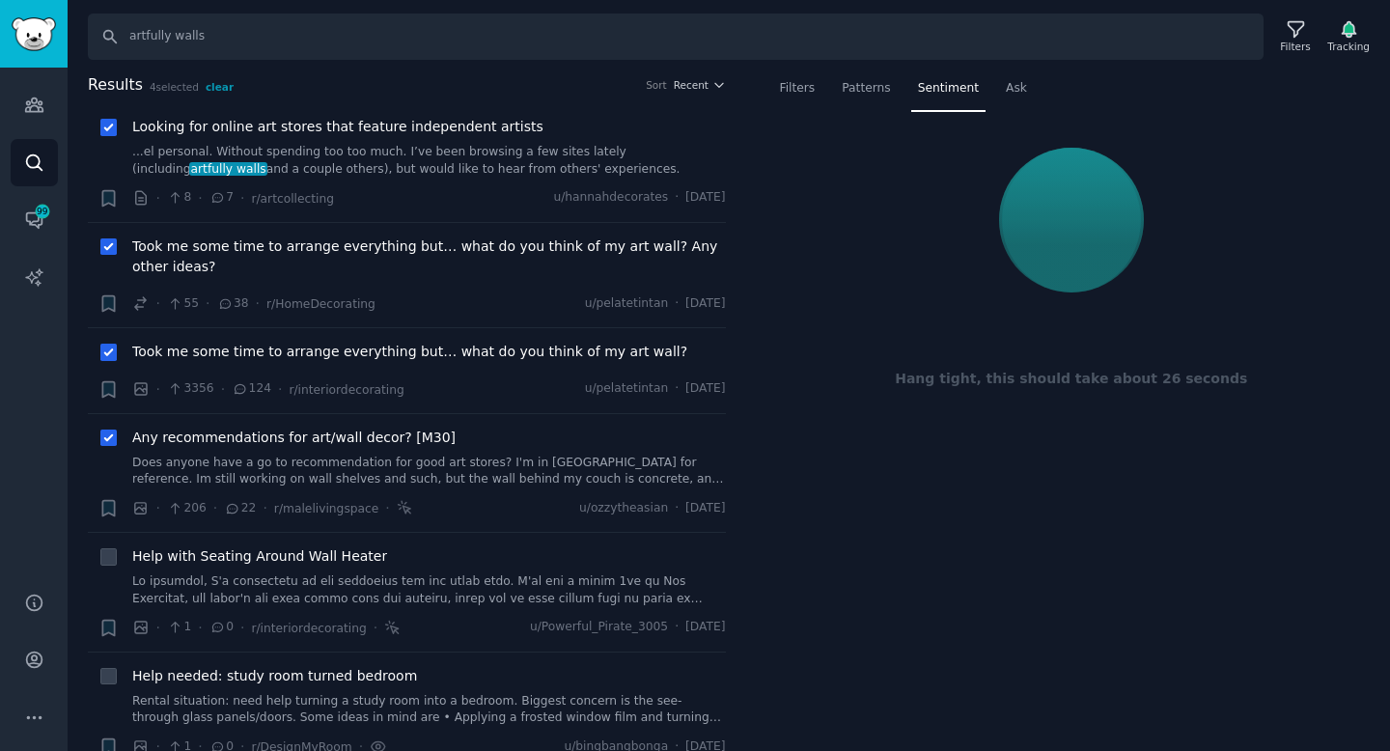
click at [390, 97] on div "Results 4 selected clear Sort Recent" at bounding box center [407, 88] width 638 height 31
click at [116, 441] on input "checkbox" at bounding box center [108, 437] width 17 height 17
checkbox input "false"
click at [116, 353] on input "checkbox" at bounding box center [108, 352] width 17 height 17
checkbox input "false"
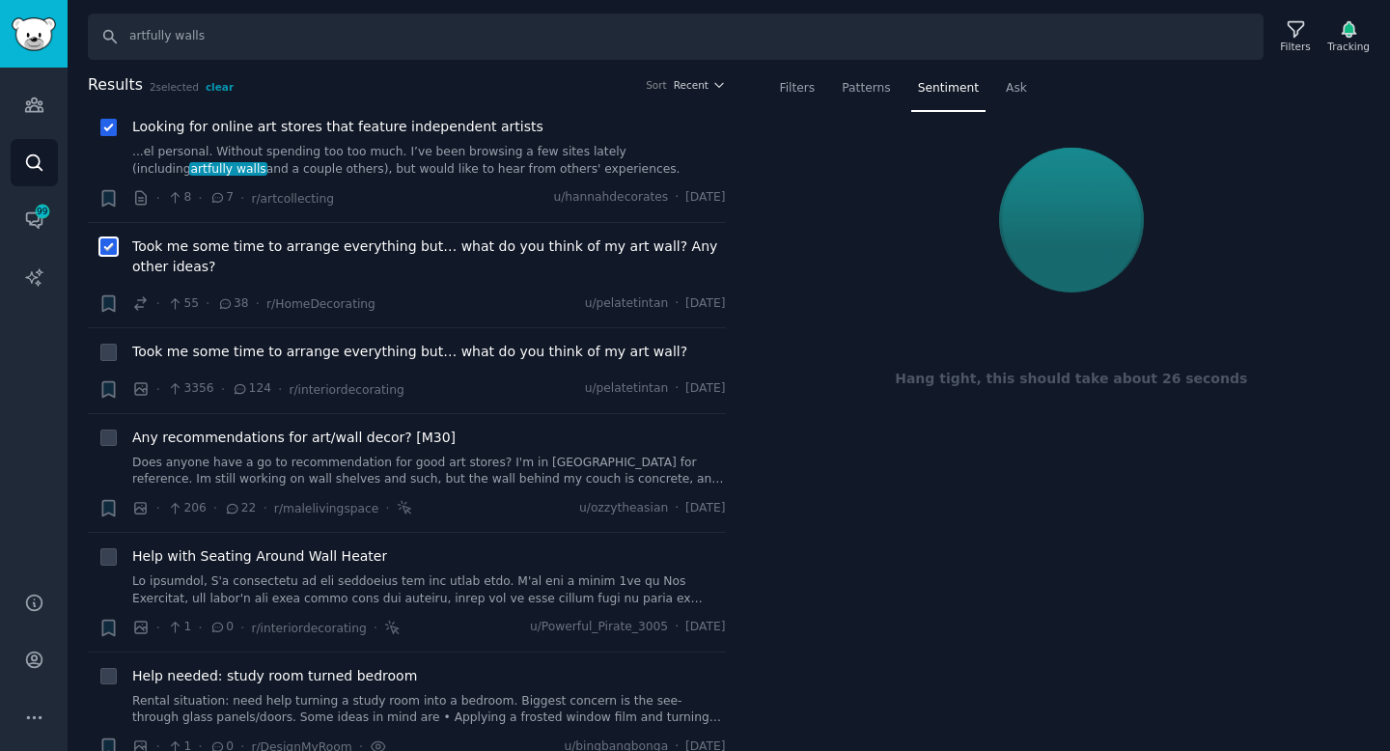
click at [100, 251] on input "checkbox" at bounding box center [108, 246] width 17 height 17
checkbox input "false"
click at [106, 137] on div "Reddit text submission Bookmark this conversation +" at bounding box center [108, 163] width 20 height 92
click at [138, 197] on icon at bounding box center [141, 197] width 10 height 13
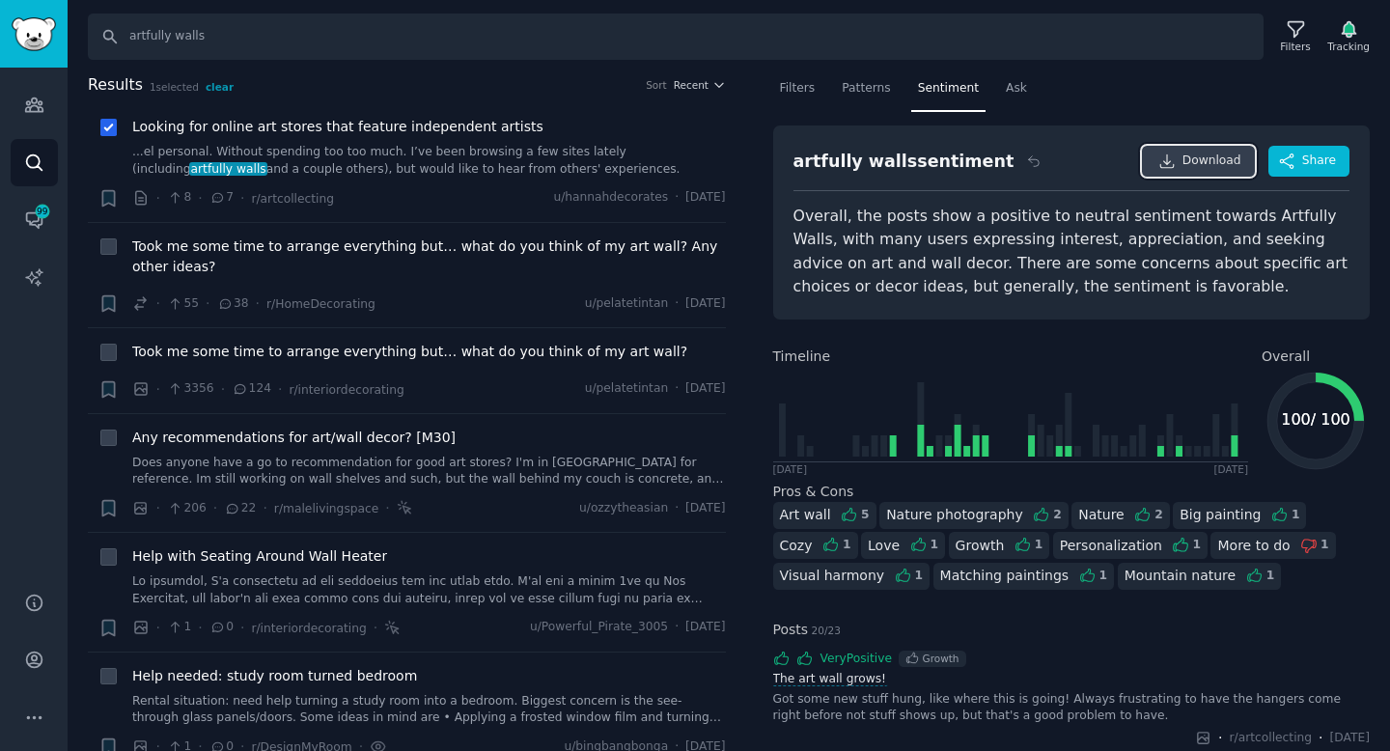
click at [1179, 161] on link "Download" at bounding box center [1198, 161] width 113 height 31
click at [107, 126] on icon at bounding box center [109, 129] width 14 height 14
click at [218, 282] on div "Took me some time to arrange everything but… what do you think of my art wall? …" at bounding box center [429, 259] width 594 height 47
click at [186, 252] on span "Took me some time to arrange everything but… what do you think of my art wall? …" at bounding box center [429, 256] width 594 height 41
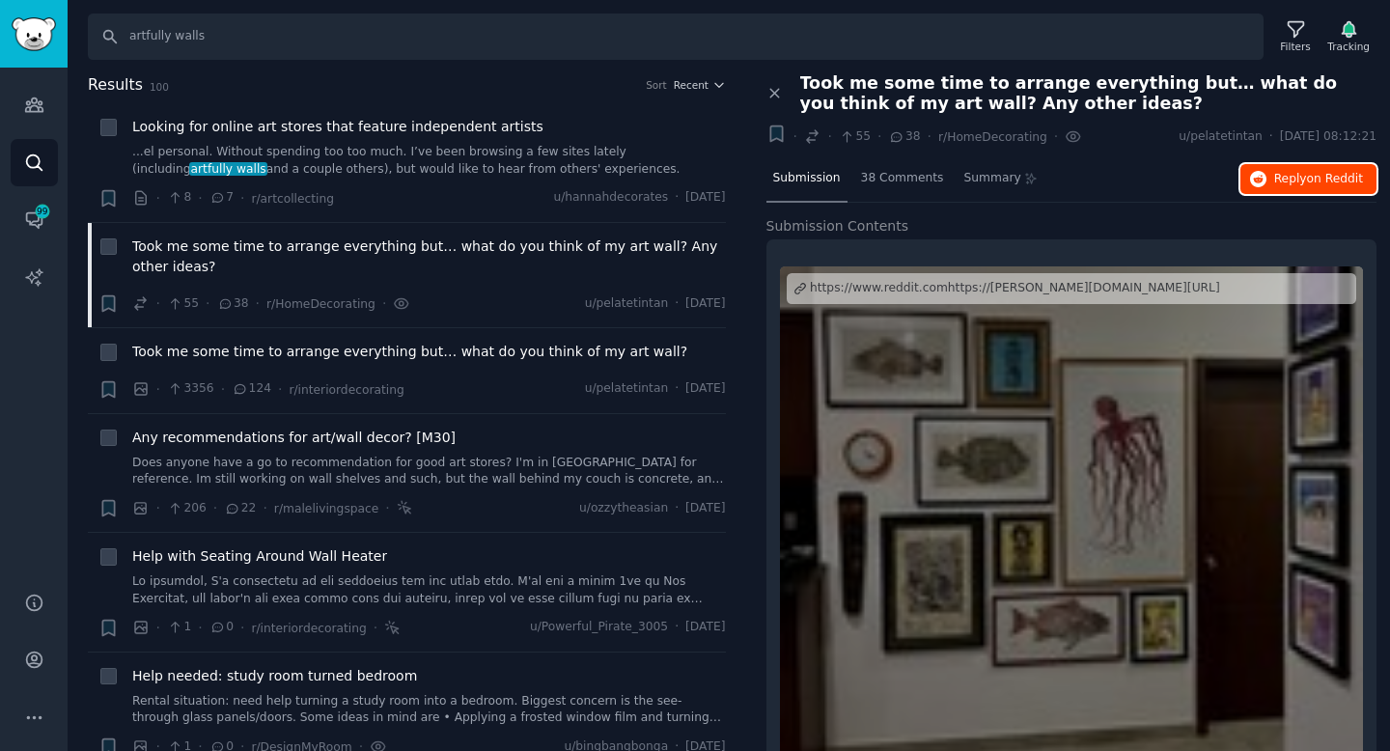
click at [1316, 183] on span "on Reddit" at bounding box center [1335, 179] width 56 height 14
click at [111, 127] on icon at bounding box center [108, 128] width 8 height 6
click at [110, 123] on icon at bounding box center [109, 129] width 14 height 14
checkbox input "false"
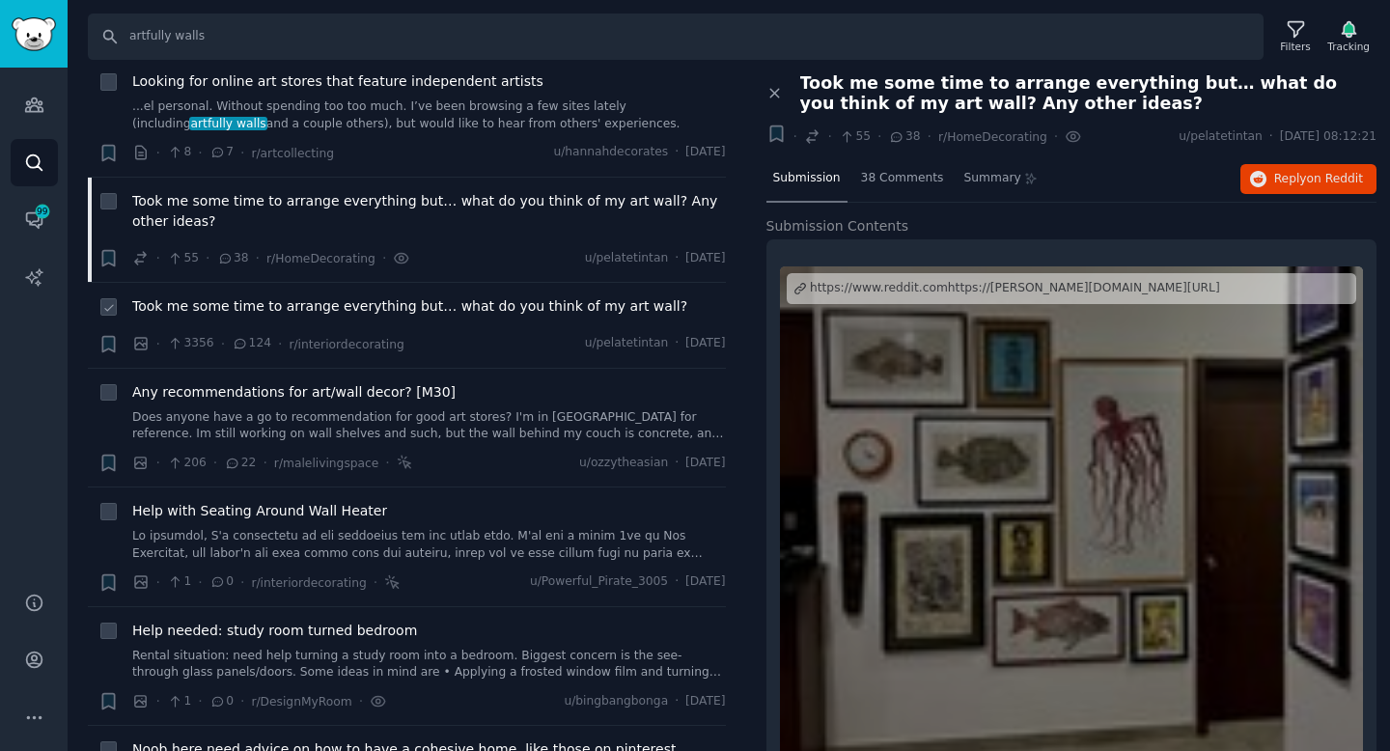
scroll to position [42, 0]
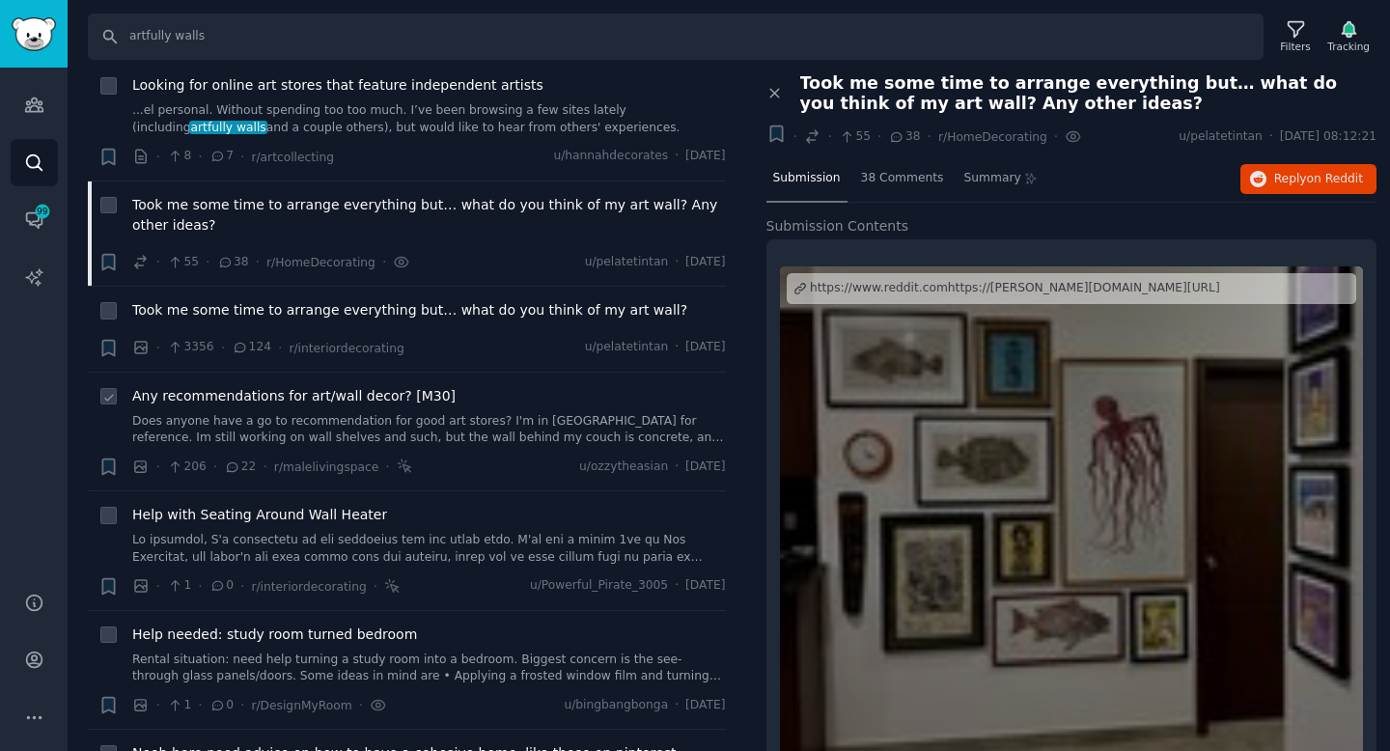
click at [288, 398] on span "Any recommendations for art/wall decor? [M30]" at bounding box center [293, 396] width 323 height 20
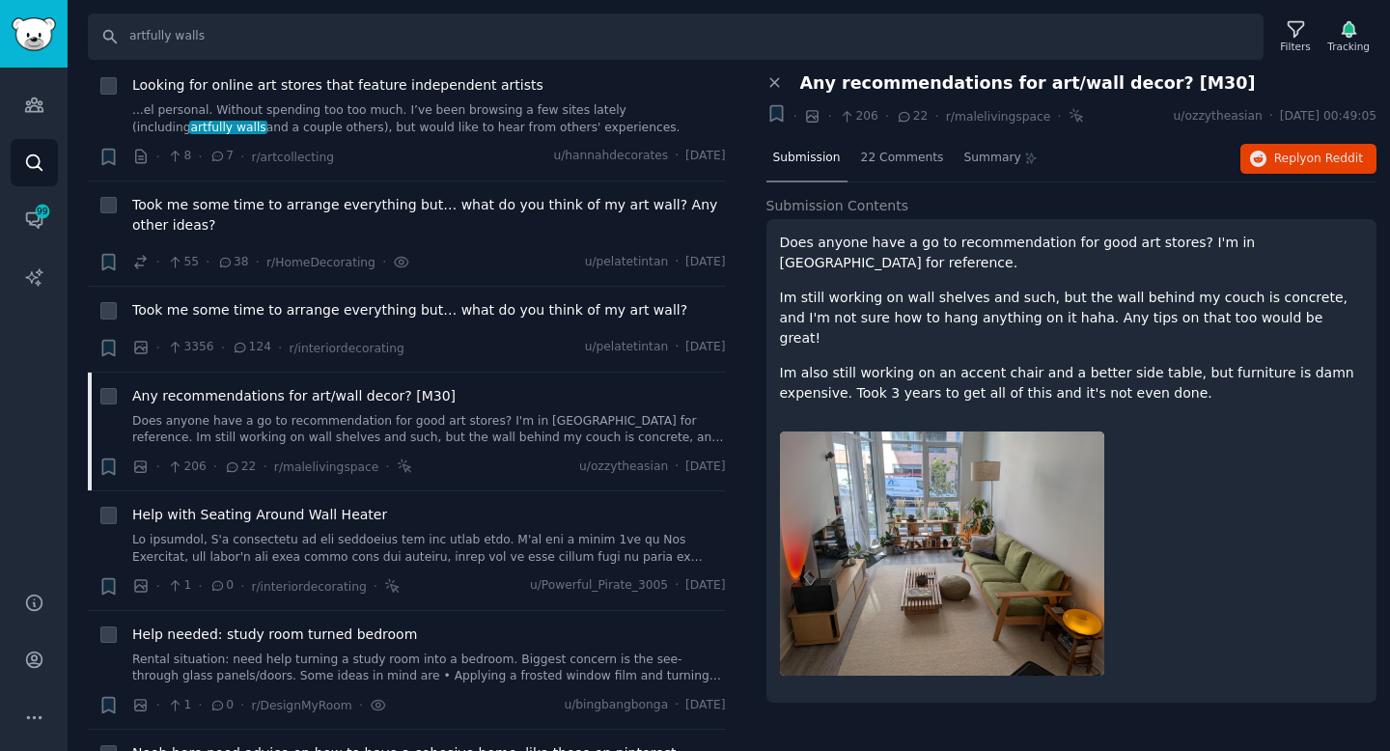
click at [1253, 315] on div "Does anyone have a go to recommendation for good art stores? I'm in Canada for …" at bounding box center [1072, 318] width 584 height 171
click at [913, 164] on span "22 Comments" at bounding box center [902, 158] width 83 height 17
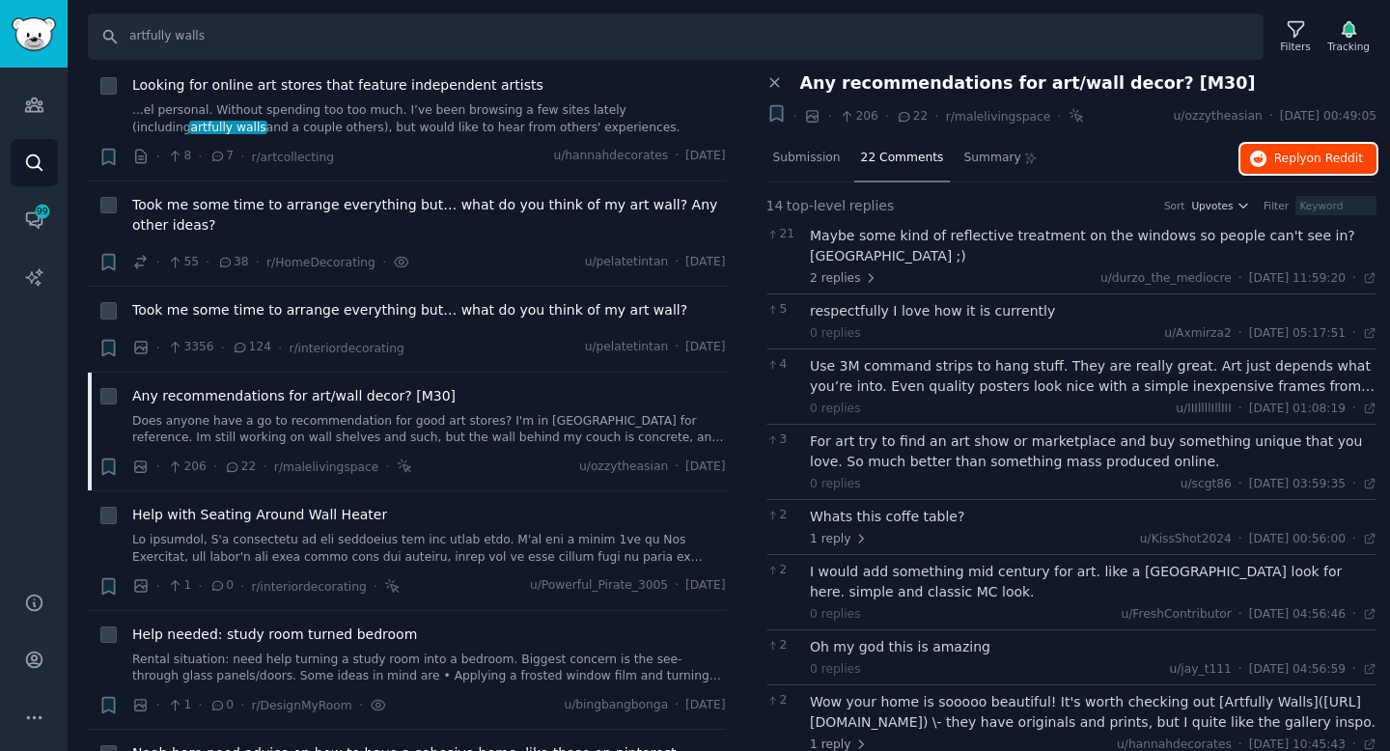
click at [1327, 160] on span "on Reddit" at bounding box center [1335, 159] width 56 height 14
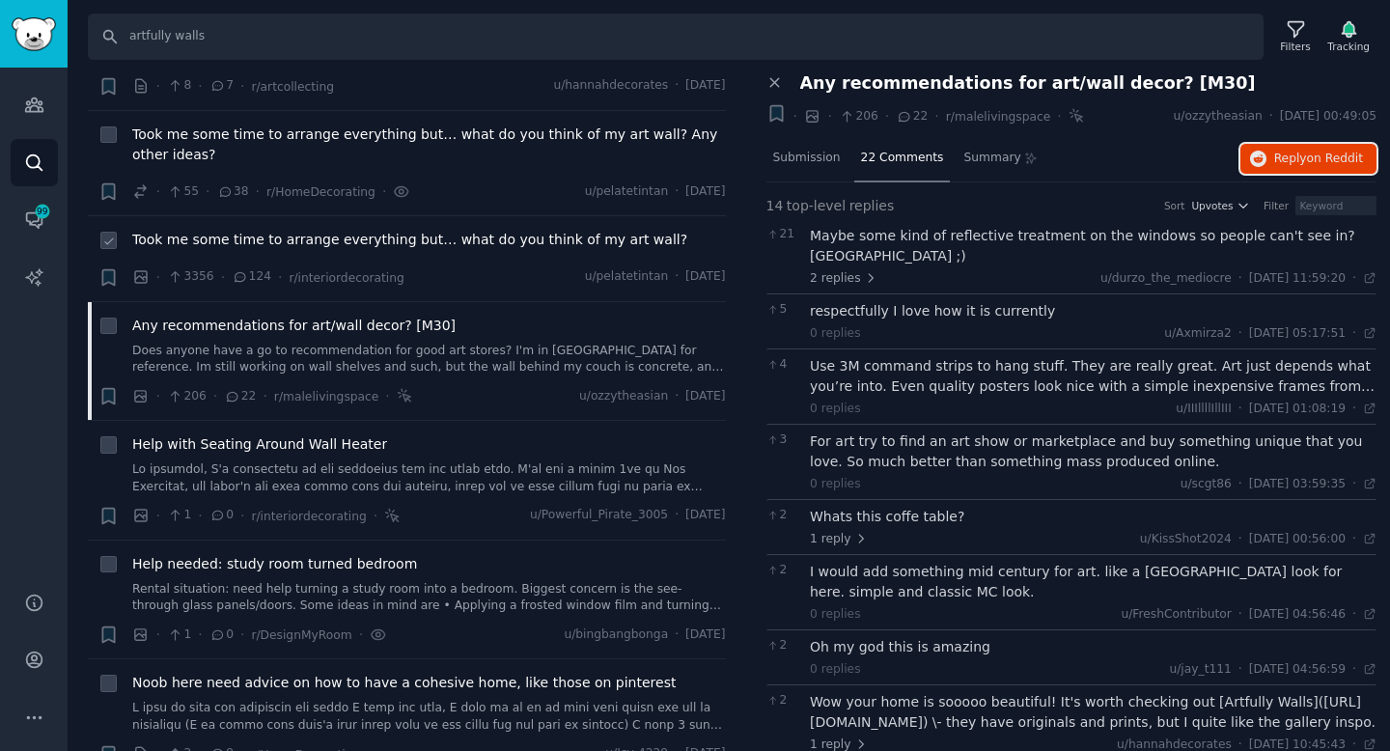
scroll to position [113, 0]
click at [322, 449] on span "Help with Seating Around Wall Heater" at bounding box center [259, 443] width 255 height 20
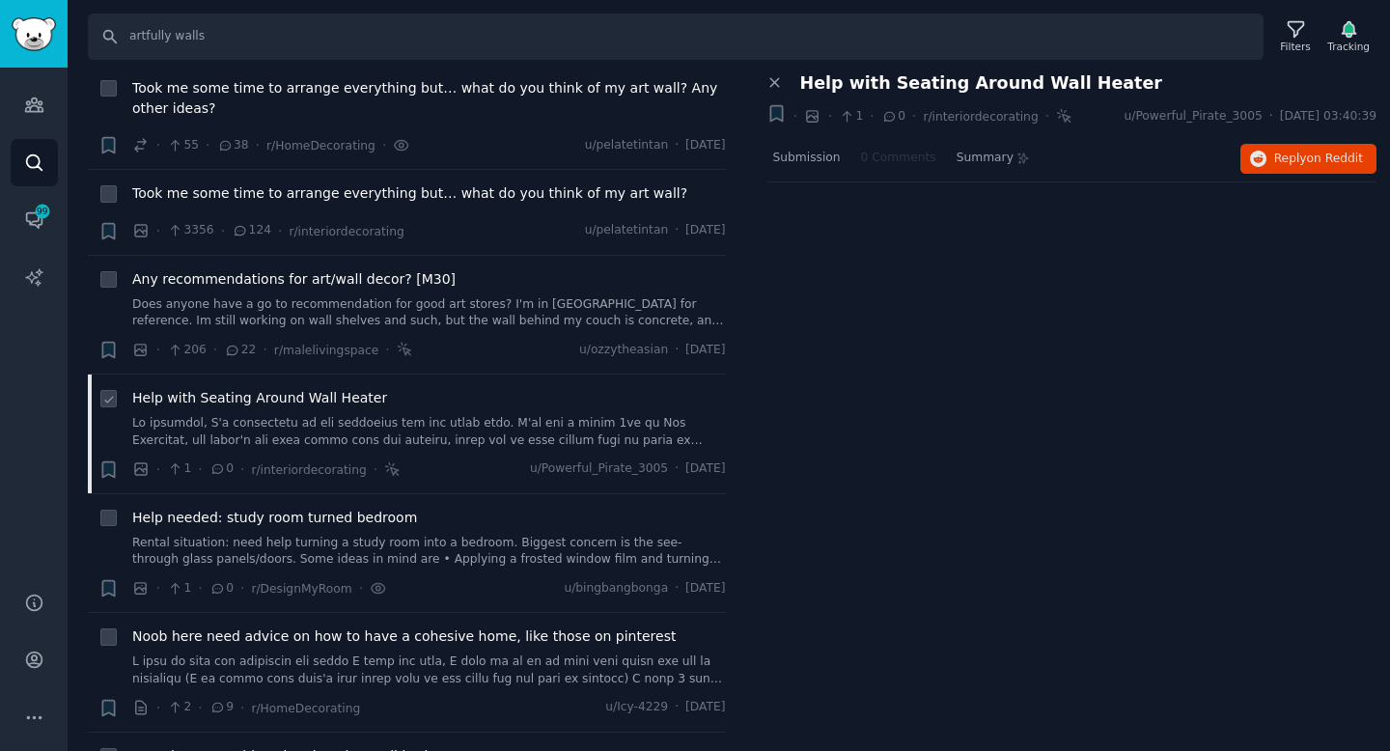
scroll to position [181, 0]
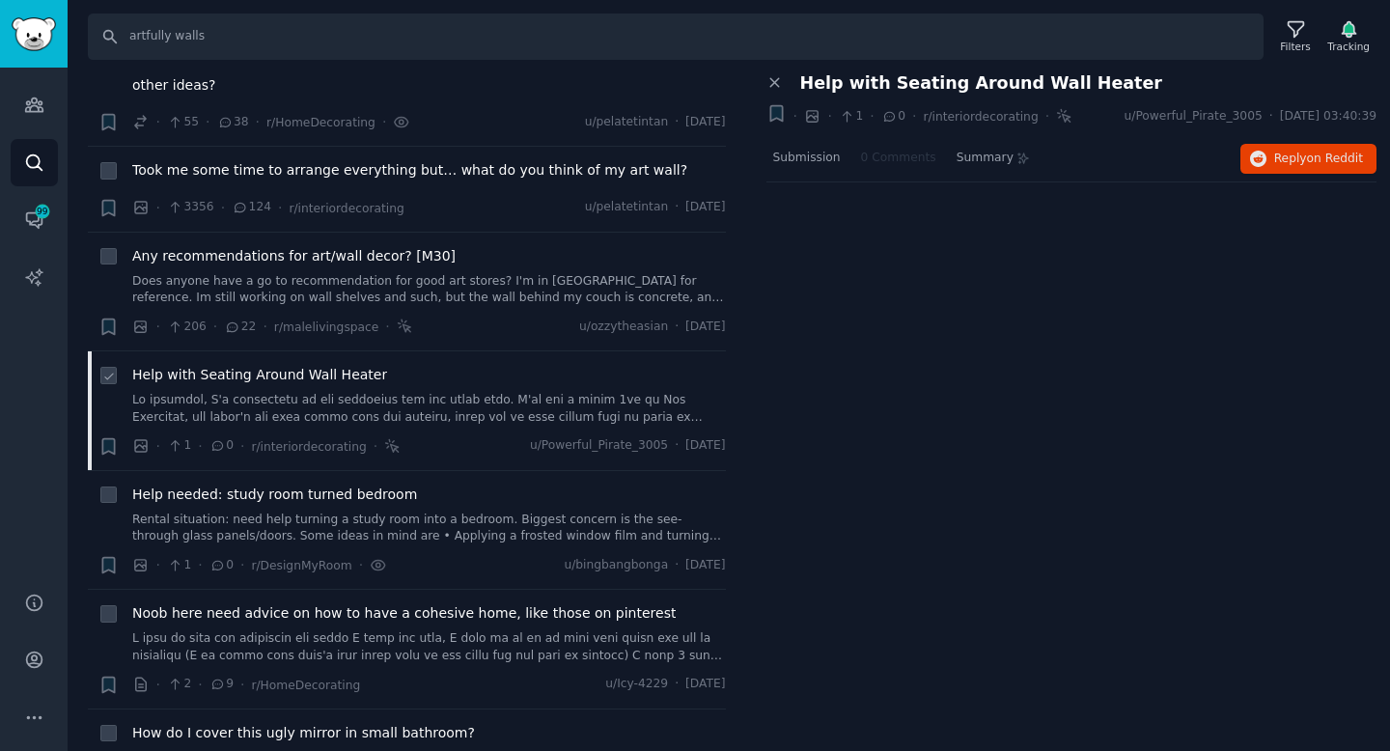
click at [330, 373] on span "Help with Seating Around Wall Heater" at bounding box center [259, 375] width 255 height 20
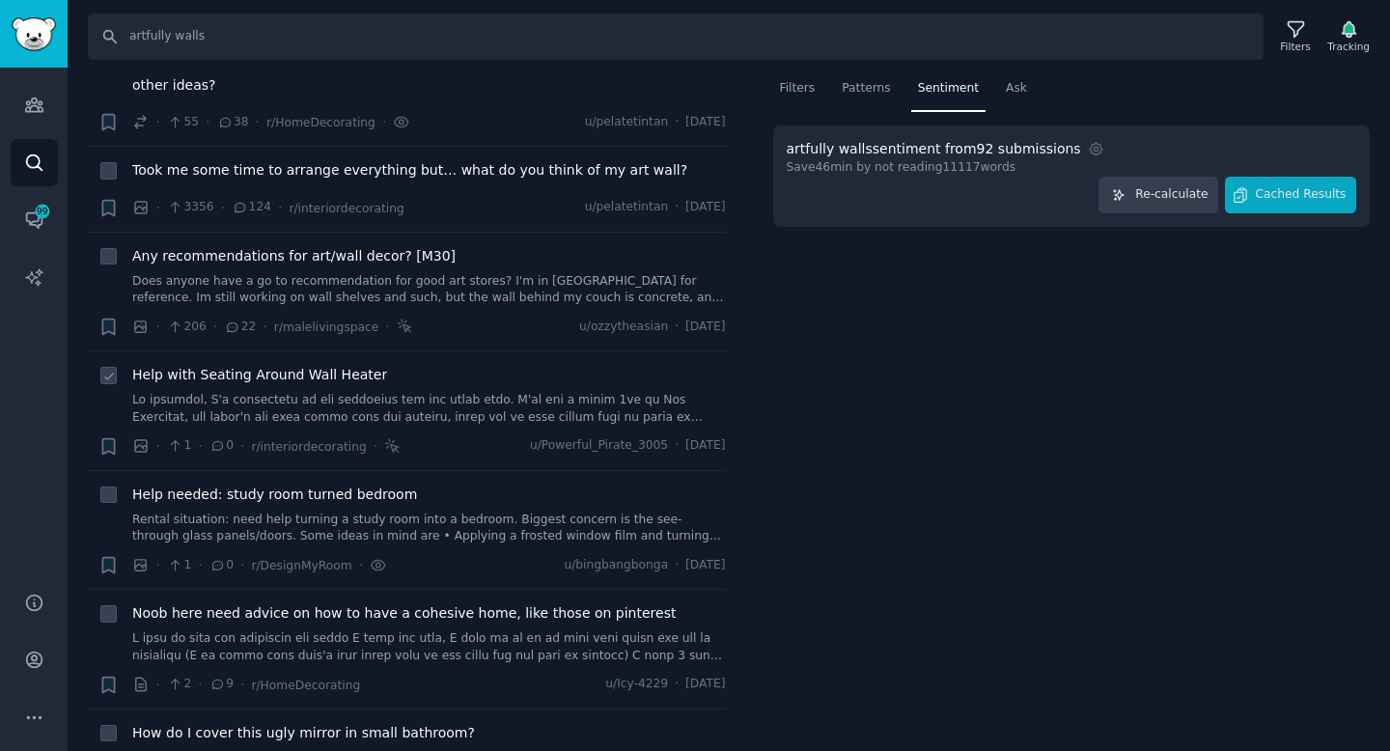
click at [290, 380] on span "Help with Seating Around Wall Heater" at bounding box center [259, 375] width 255 height 20
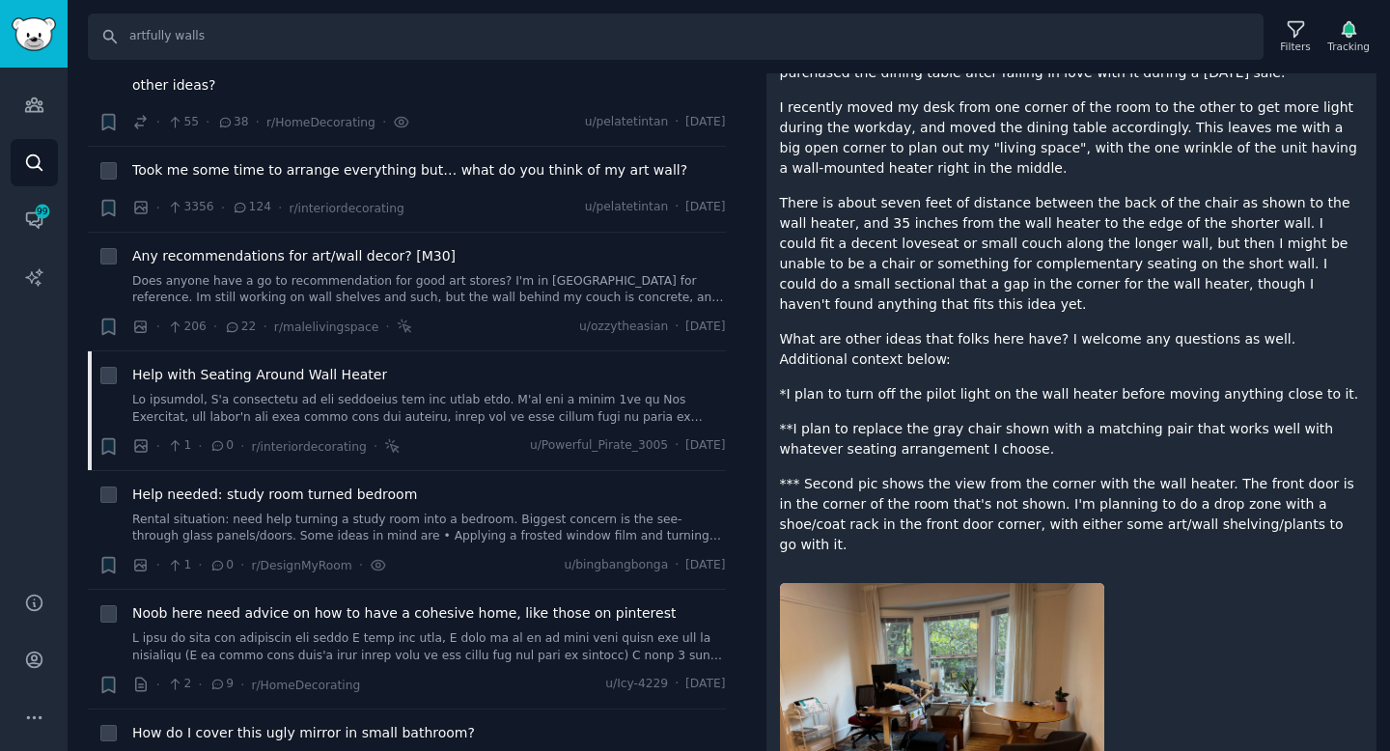
scroll to position [435, 0]
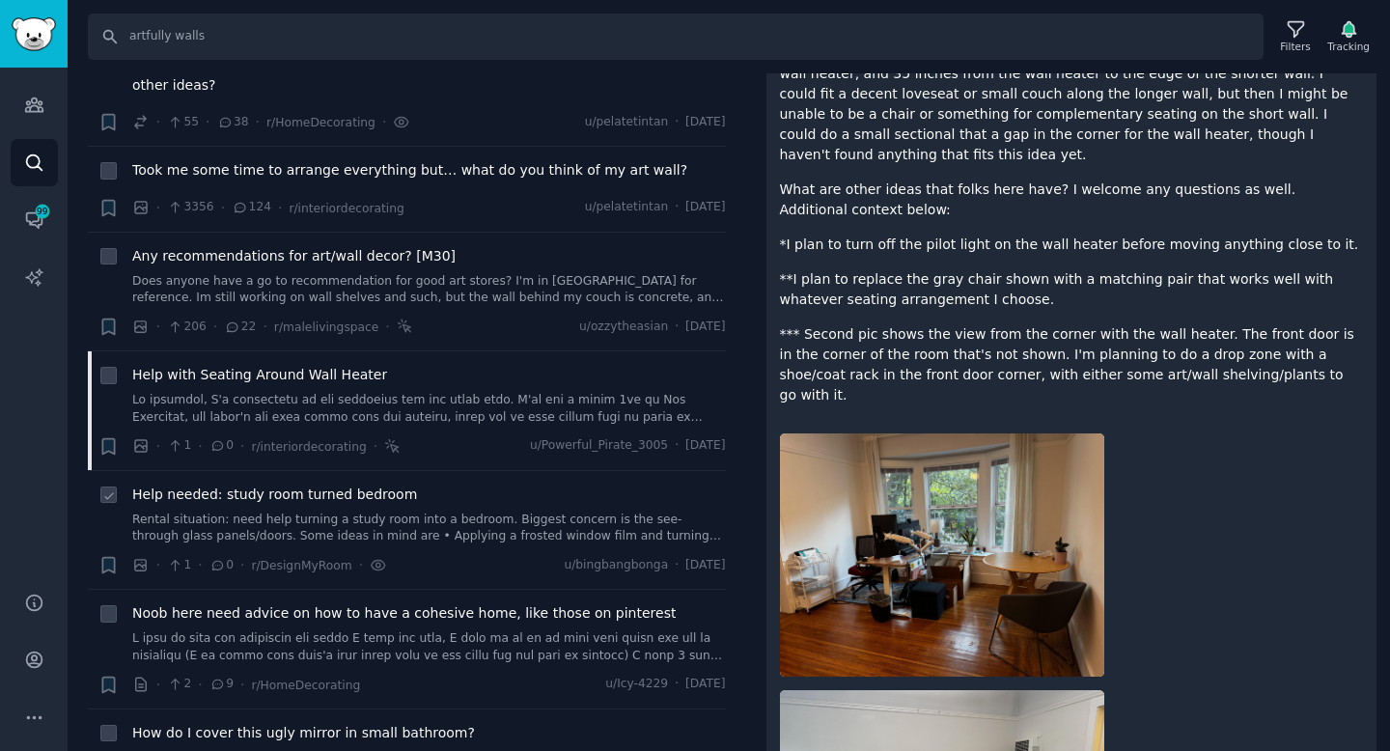
click at [372, 499] on span "Help needed: study room turned bedroom" at bounding box center [274, 495] width 285 height 20
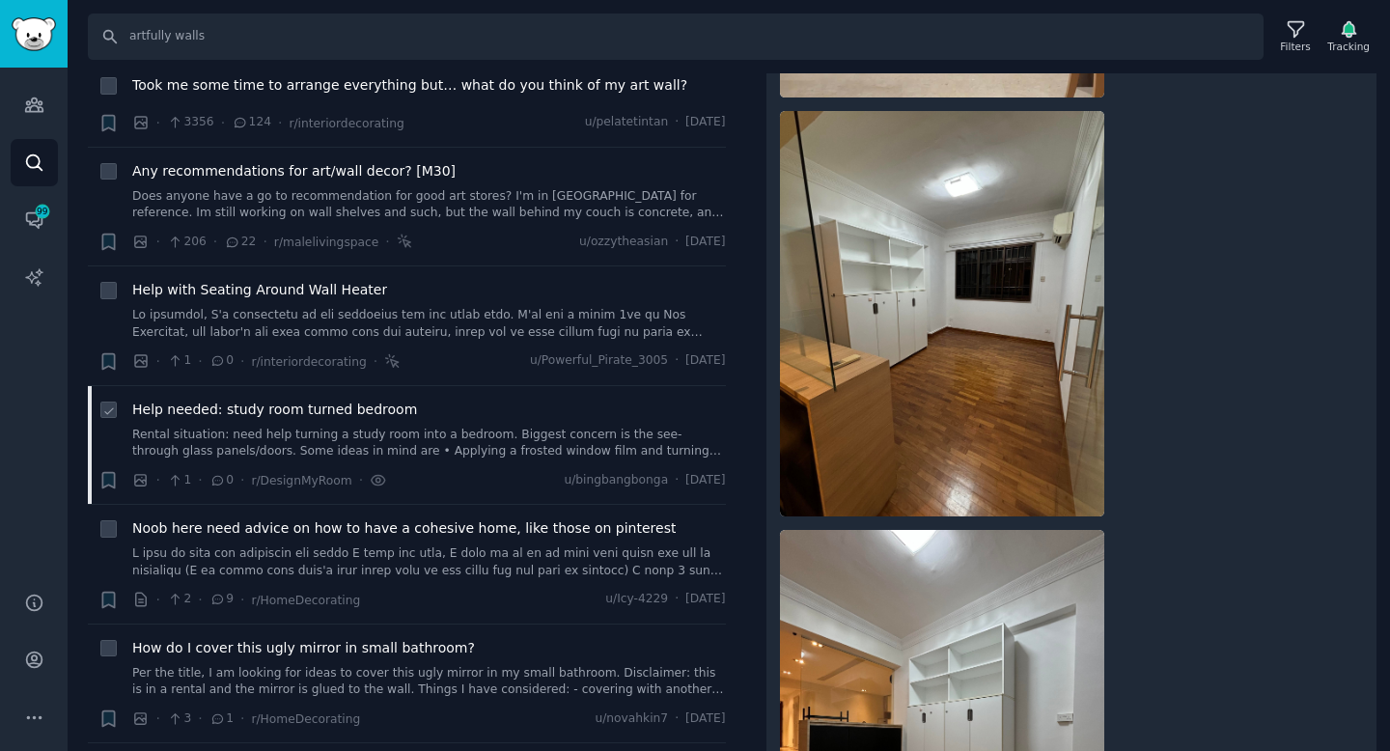
scroll to position [267, 0]
click at [299, 529] on span "Noob here need advice on how to have a cohesive home, like those on pinterest" at bounding box center [403, 527] width 543 height 20
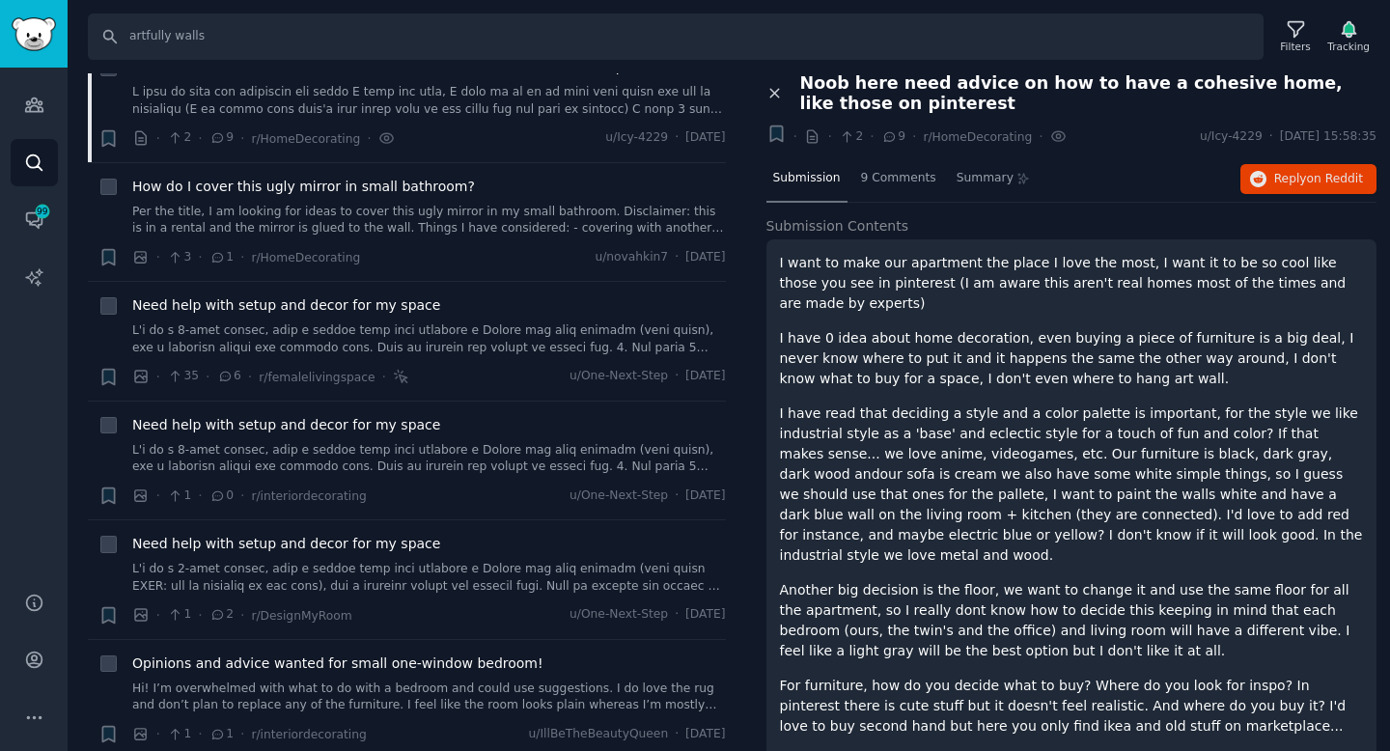
click at [776, 94] on icon at bounding box center [774, 93] width 9 height 9
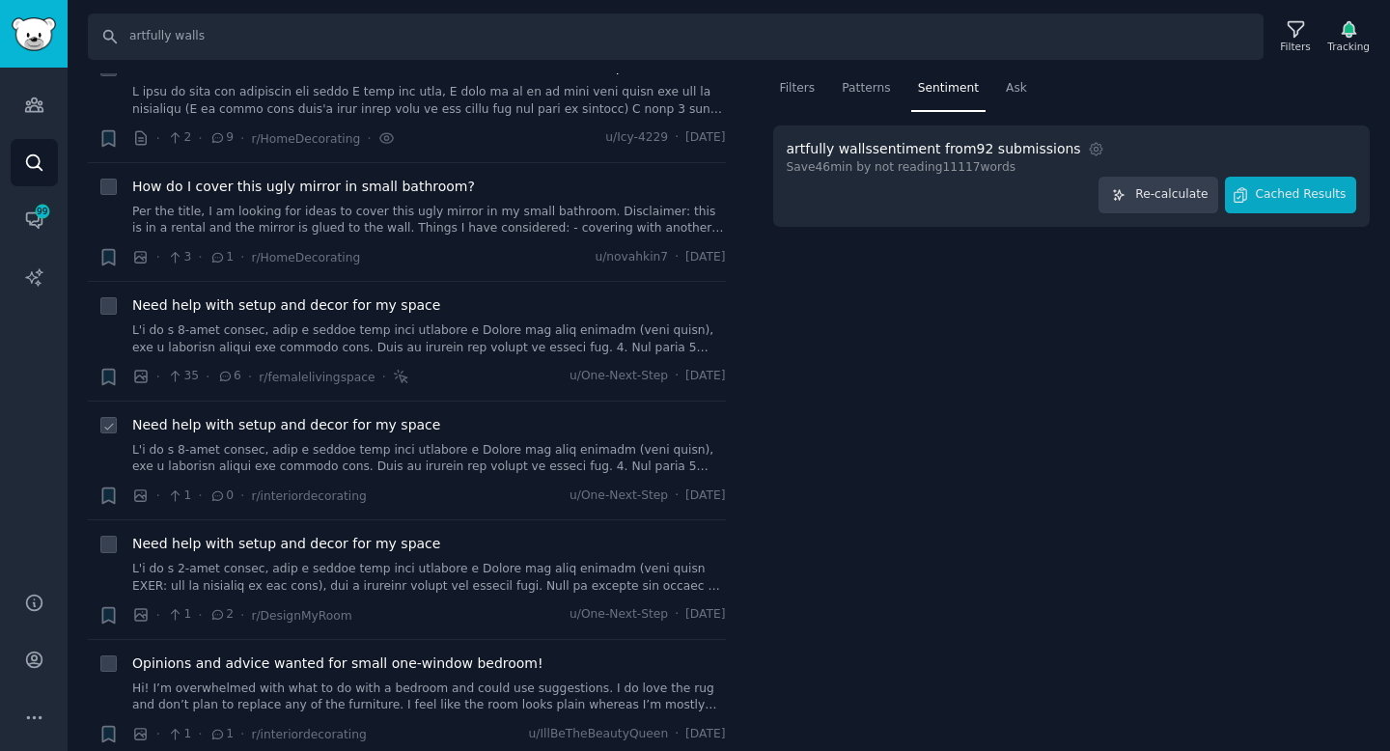
click at [309, 430] on span "Need help with setup and decor for my space" at bounding box center [286, 425] width 308 height 20
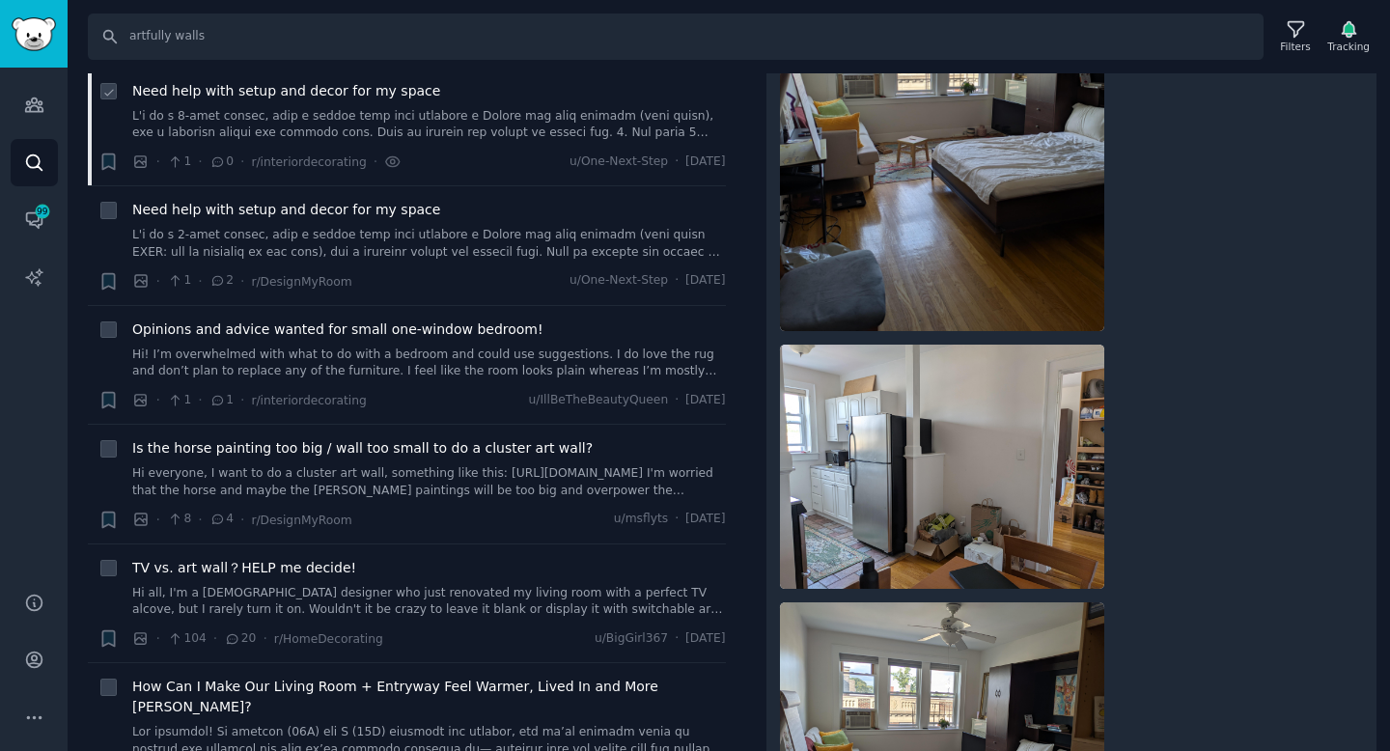
scroll to position [1132, 0]
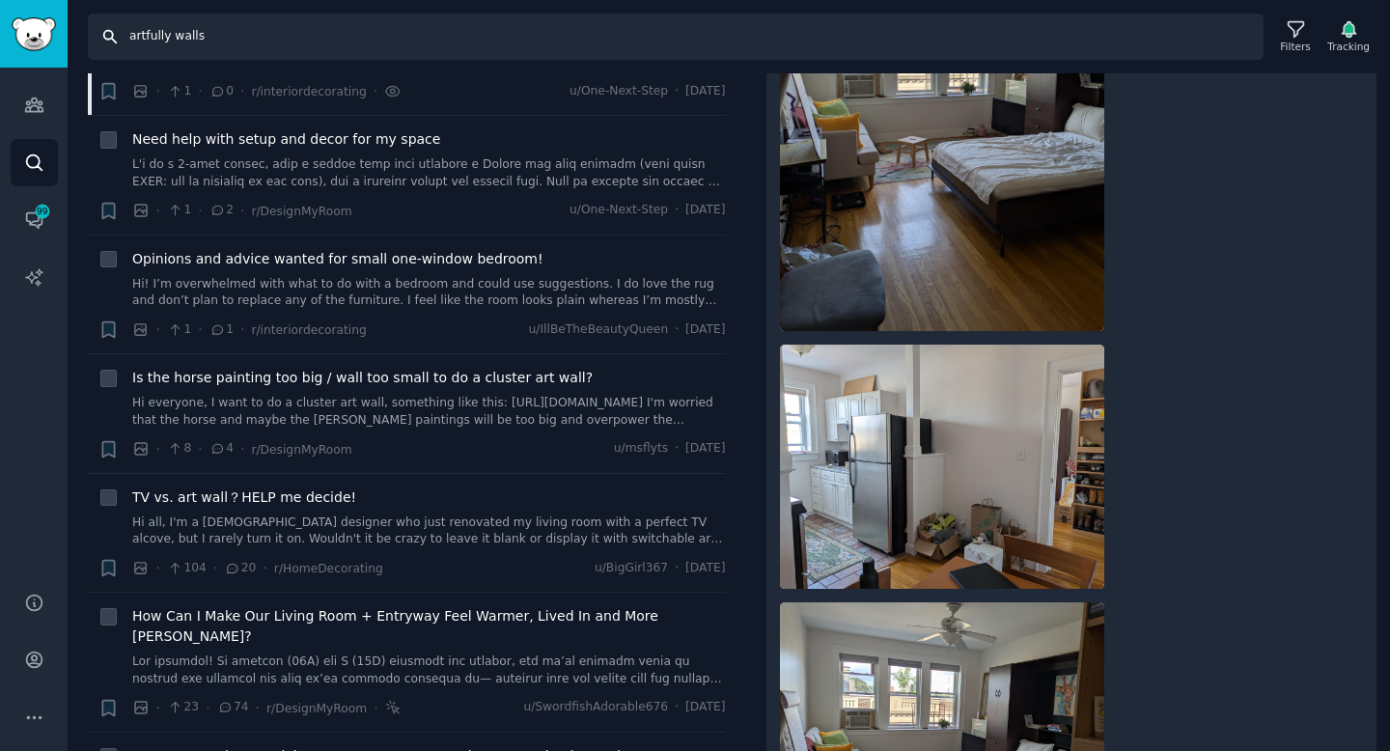
click at [129, 37] on input "artfully walls" at bounding box center [676, 37] width 1176 height 46
click at [206, 44] on input "artfully walls" at bounding box center [676, 37] width 1176 height 46
click at [121, 33] on input "artfully walls"" at bounding box center [676, 37] width 1176 height 46
type input ""artfully walls""
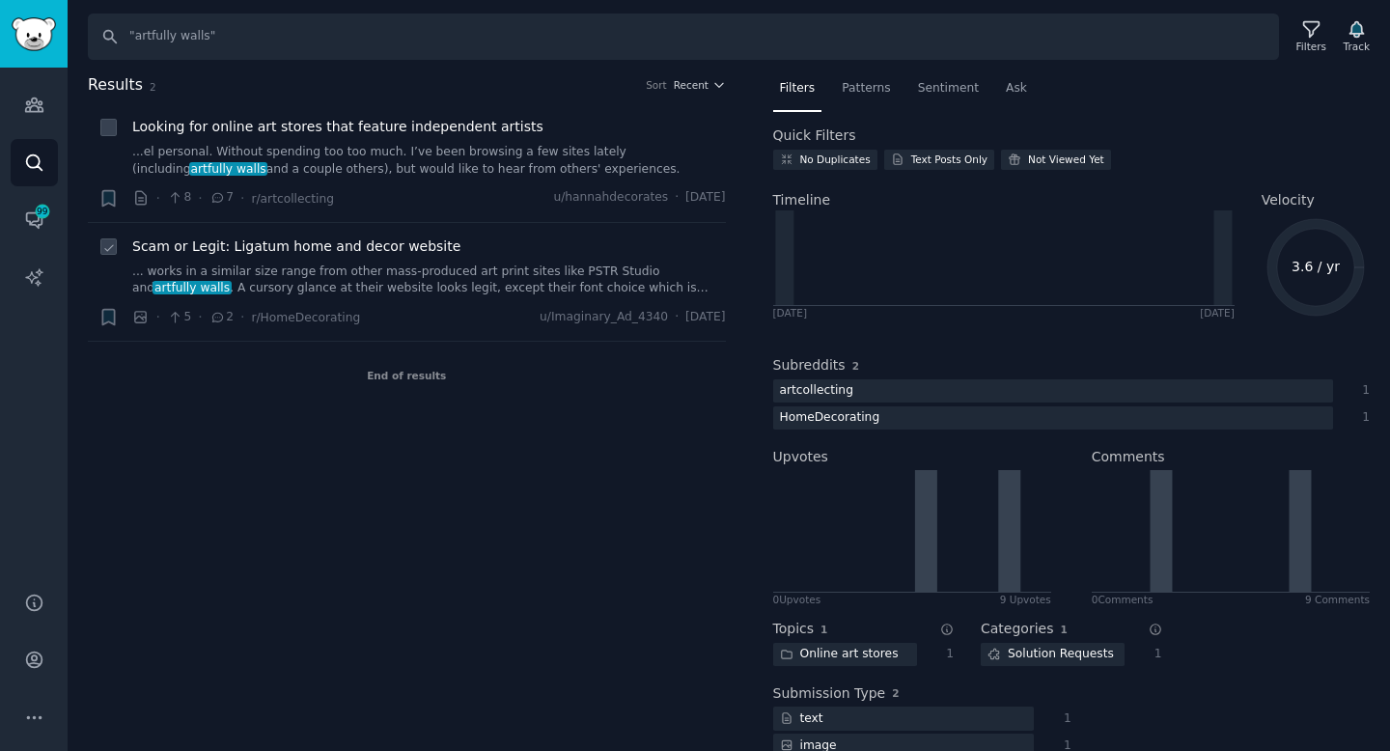
click at [286, 245] on span "Scam or Legit: Ligatum home and decor website" at bounding box center [296, 246] width 328 height 20
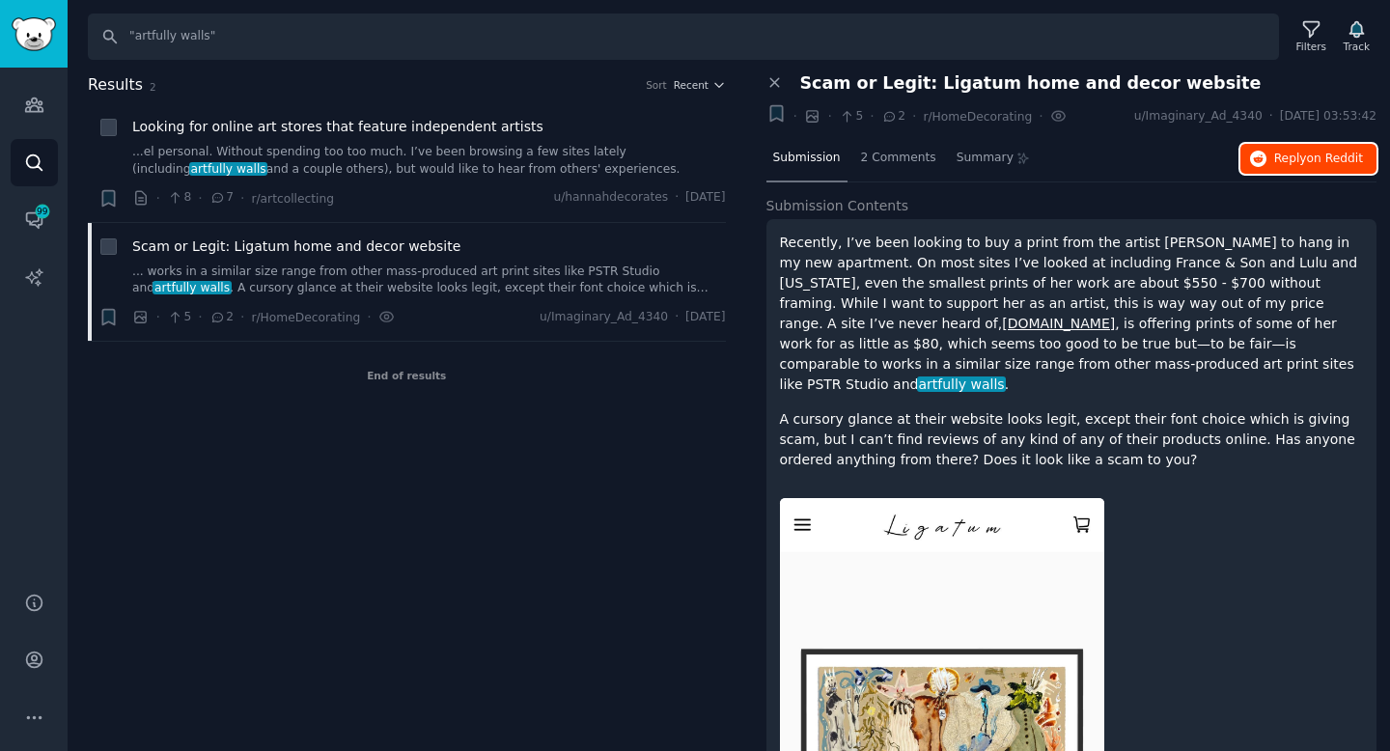
click at [1262, 160] on button "Reply on Reddit" at bounding box center [1308, 159] width 136 height 31
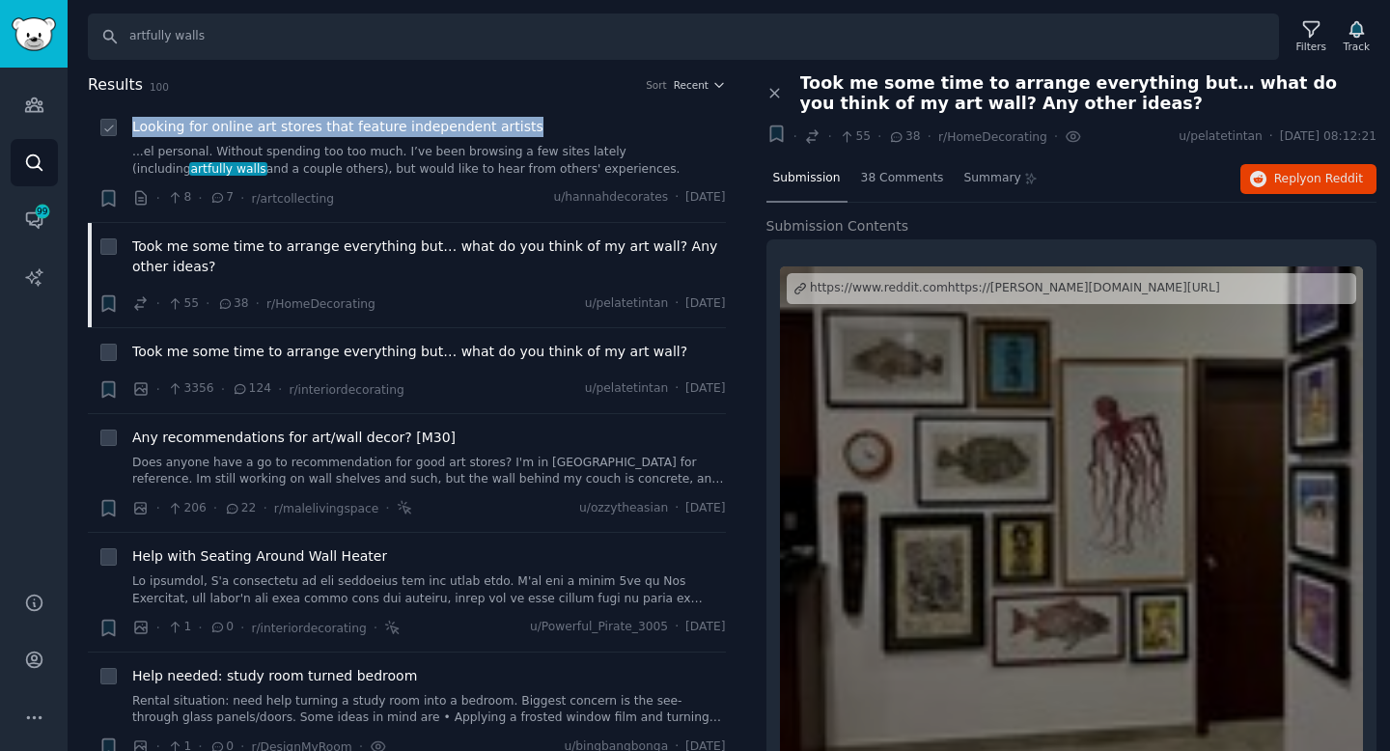
drag, startPoint x: 543, startPoint y: 129, endPoint x: 126, endPoint y: 130, distance: 417.0
click at [126, 130] on div "+ Looking for online art stores that feature independent artists ...el personal…" at bounding box center [411, 163] width 627 height 92
copy span "Looking for online art stores that feature independent artists"
click at [42, 218] on icon "Sidebar" at bounding box center [42, 211] width 17 height 17
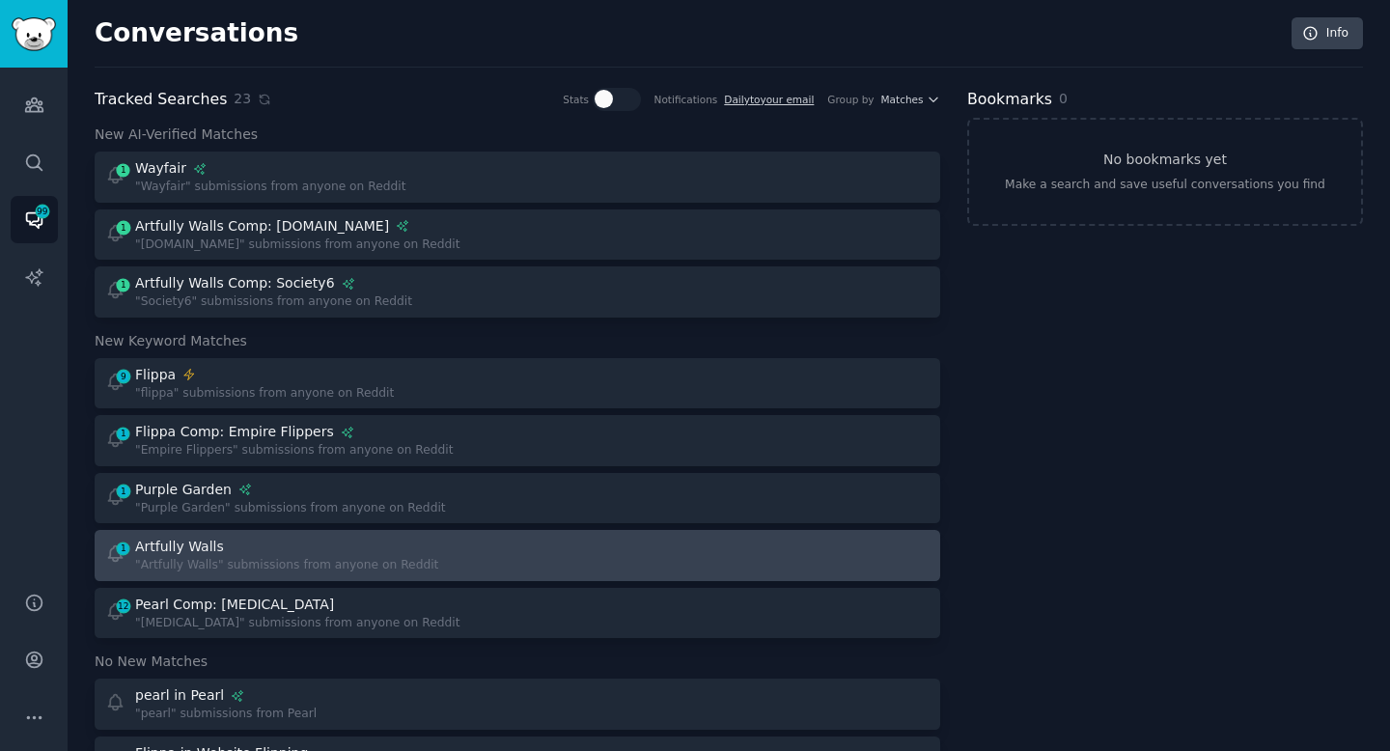
click at [306, 549] on div "Artfully Walls" at bounding box center [286, 547] width 303 height 20
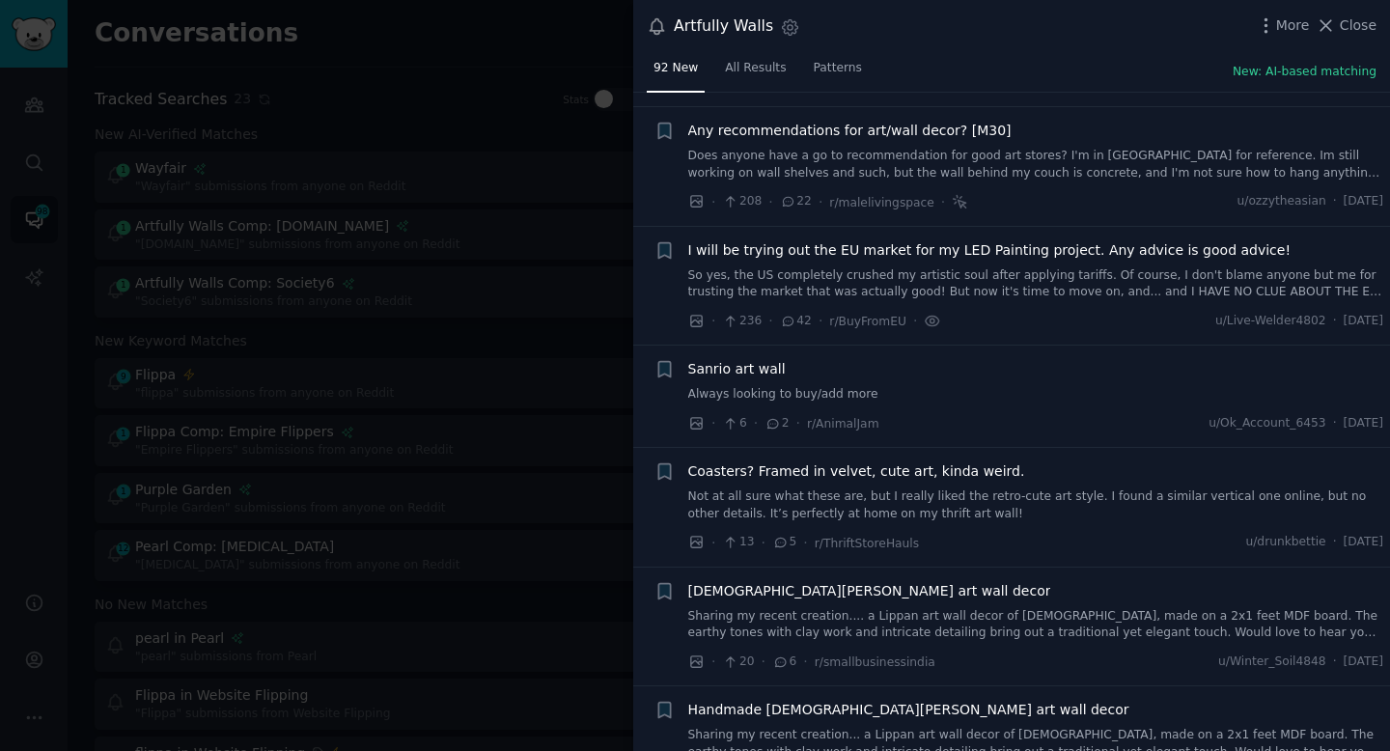
scroll to position [800, 0]
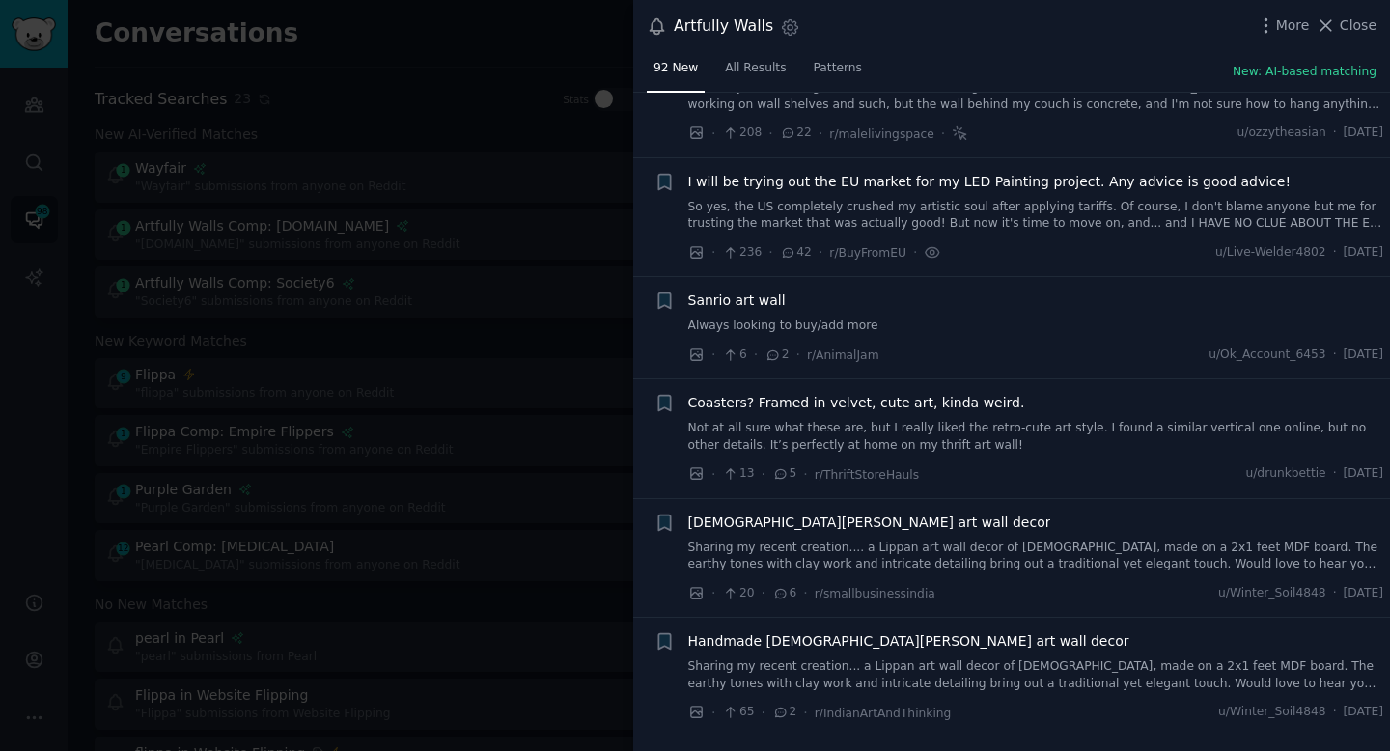
click at [425, 62] on div at bounding box center [695, 375] width 1390 height 751
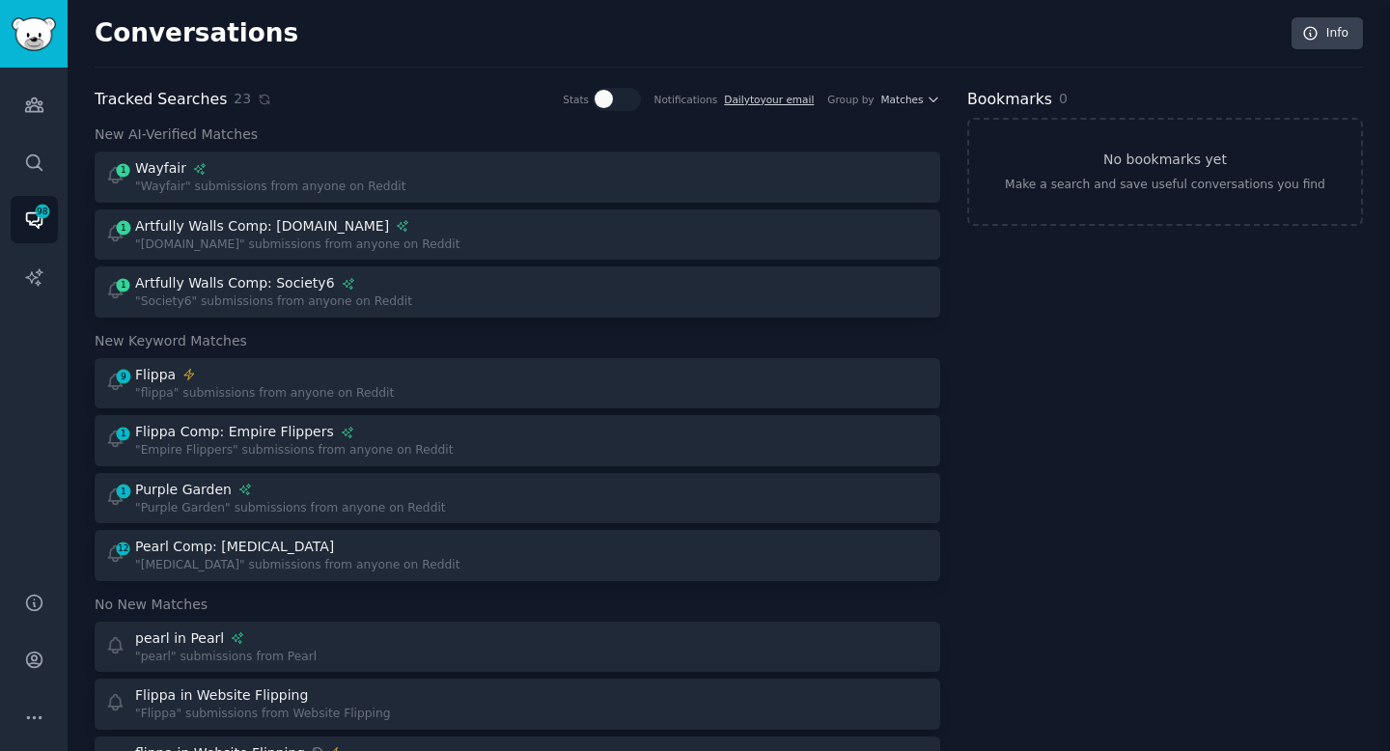
click at [42, 218] on icon "Sidebar" at bounding box center [42, 211] width 17 height 17
click at [38, 106] on icon "Sidebar" at bounding box center [34, 105] width 20 height 20
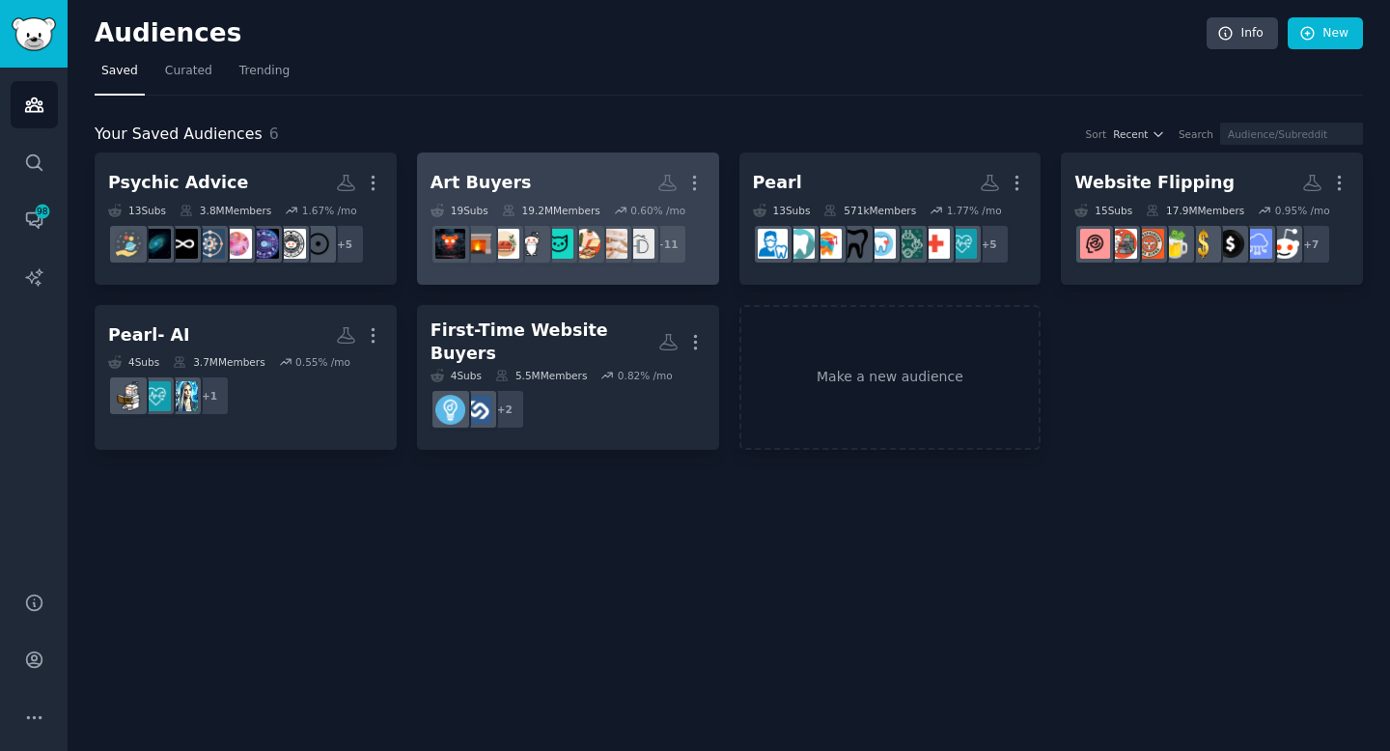
click at [585, 194] on h2 "Art Buyers Custom Audience More" at bounding box center [567, 183] width 275 height 34
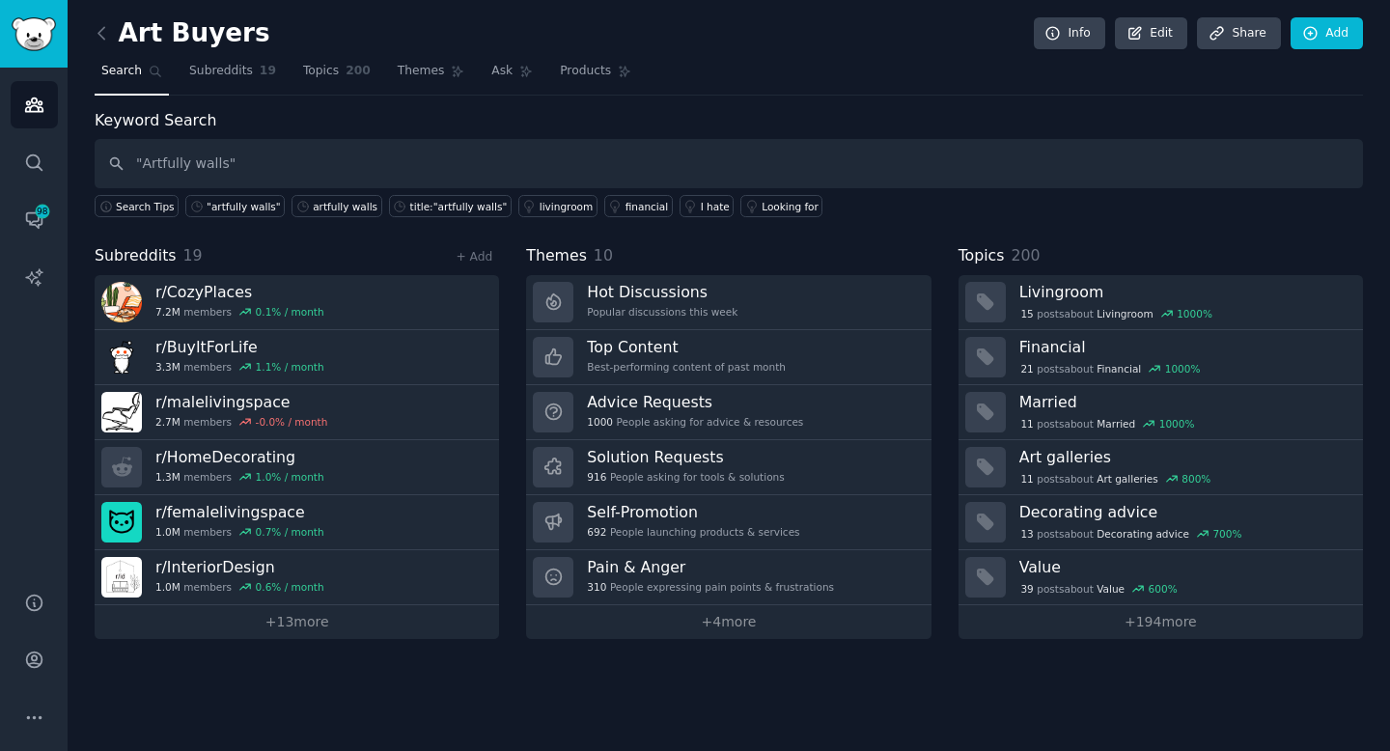
type input ""Artfully walls""
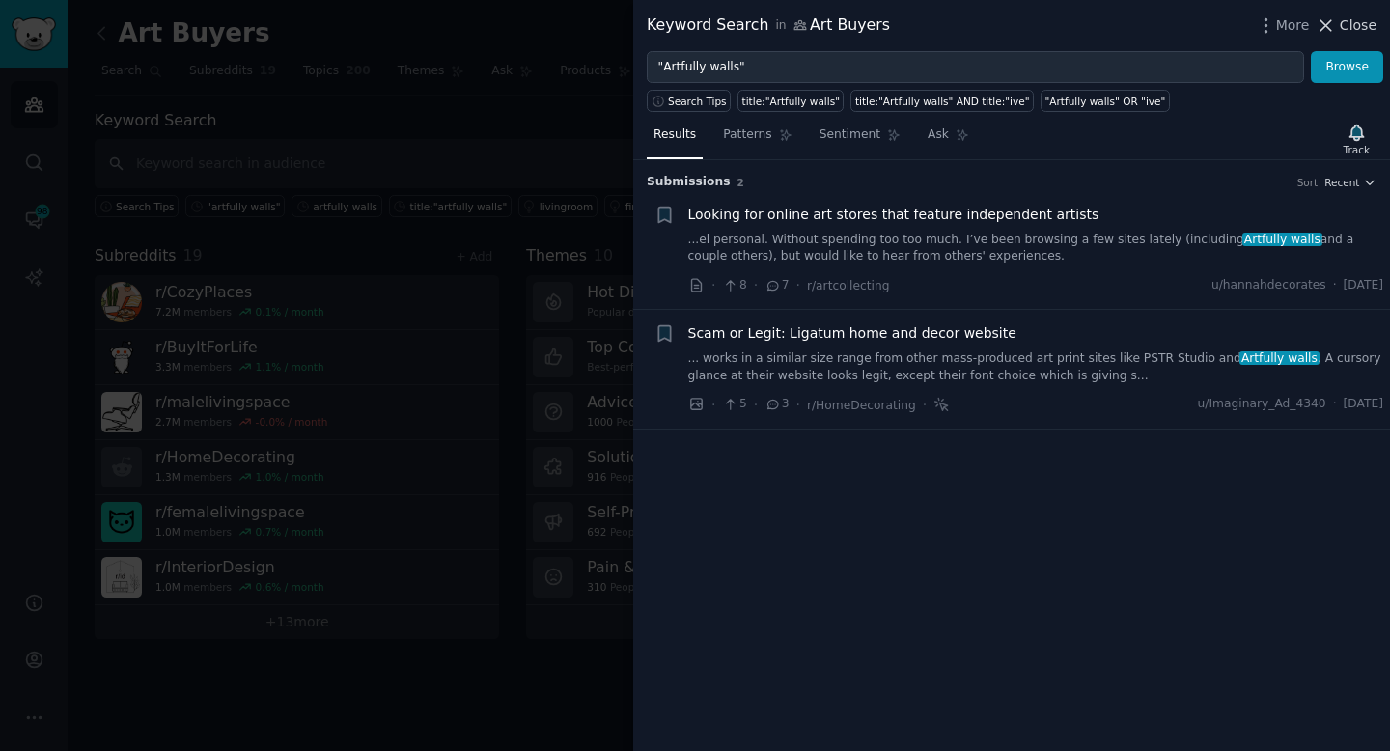
click at [1331, 27] on icon at bounding box center [1326, 25] width 20 height 20
